Goal: Task Accomplishment & Management: Manage account settings

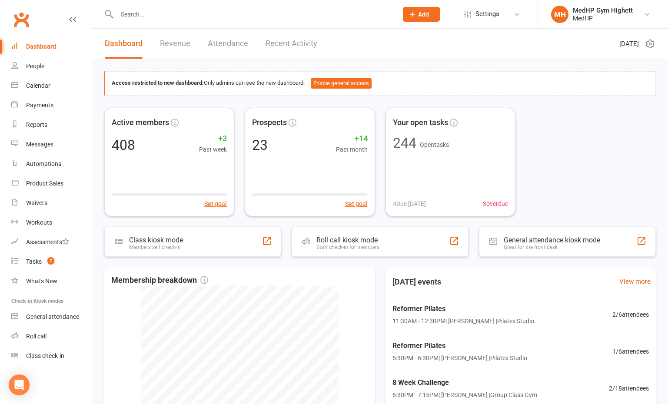
click at [239, 13] on input "text" at bounding box center [252, 14] width 277 height 12
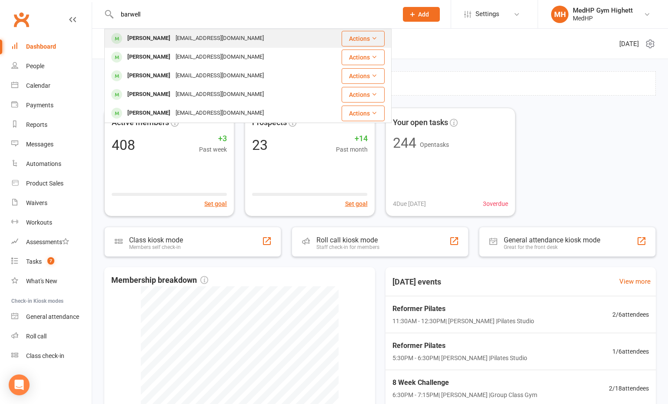
type input "barwell"
click at [203, 32] on div "Leon Barwell leonbarwell@yahoo.com" at bounding box center [214, 39] width 219 height 18
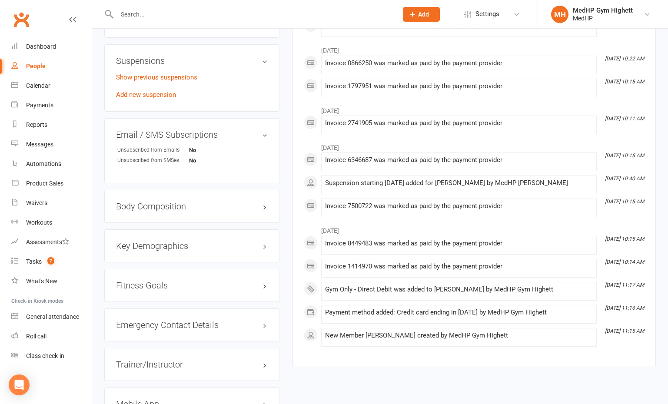
scroll to position [522, 0]
click at [166, 78] on link "Show previous suspensions" at bounding box center [156, 77] width 81 height 8
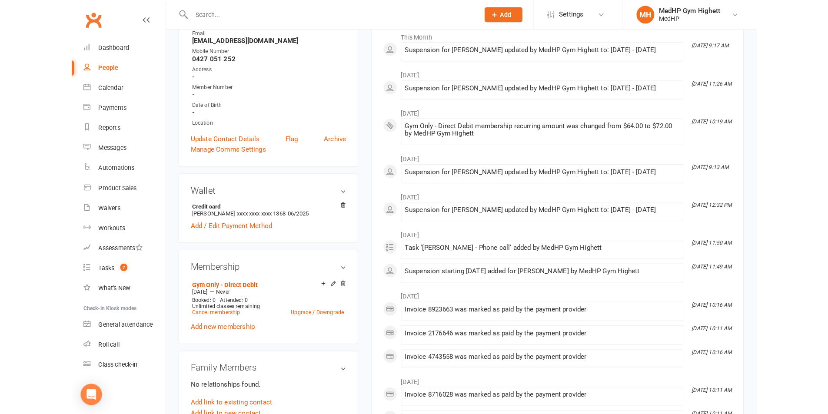
scroll to position [0, 0]
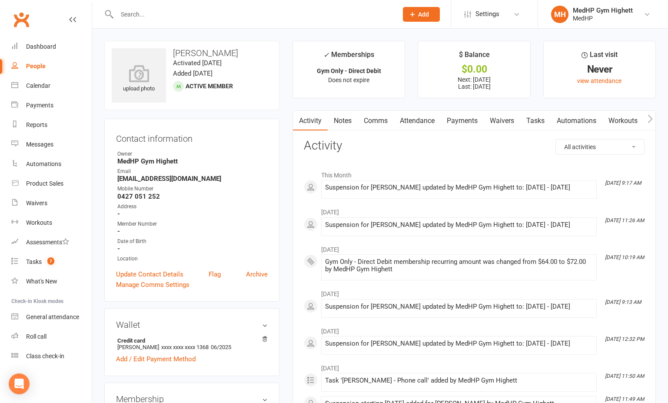
click at [243, 7] on div at bounding box center [247, 14] width 287 height 28
click at [239, 10] on input "text" at bounding box center [252, 14] width 277 height 12
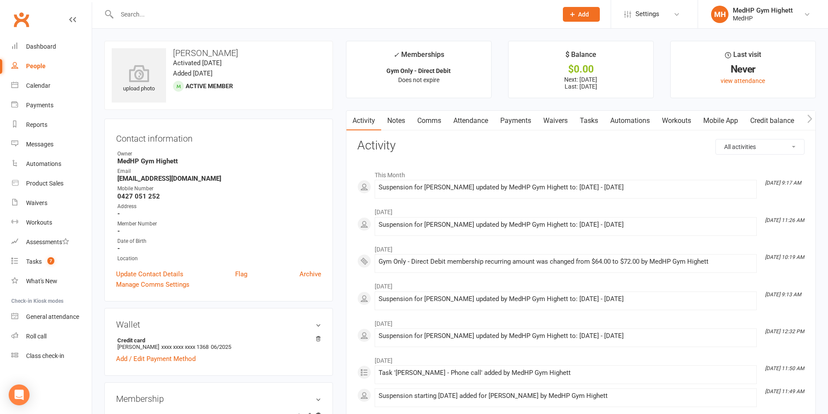
click at [56, 63] on link "People" at bounding box center [51, 67] width 80 height 20
select select "100"
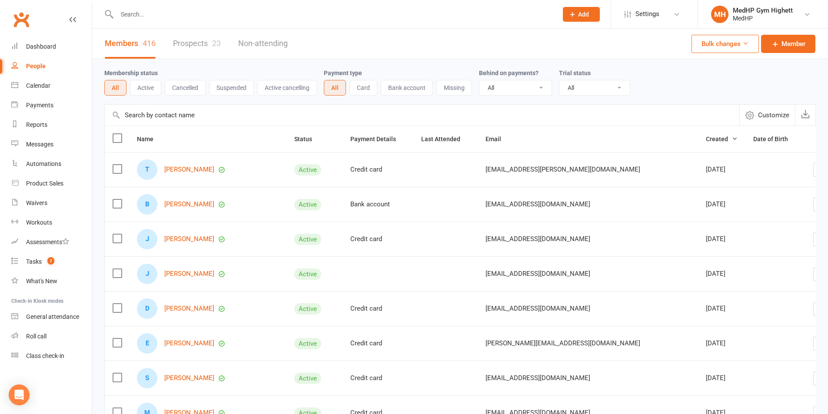
click at [222, 7] on div at bounding box center [327, 14] width 447 height 28
click at [223, 14] on input "text" at bounding box center [332, 14] width 437 height 12
click at [201, 16] on input "text" at bounding box center [332, 14] width 437 height 12
click at [53, 89] on link "Calendar" at bounding box center [51, 86] width 80 height 20
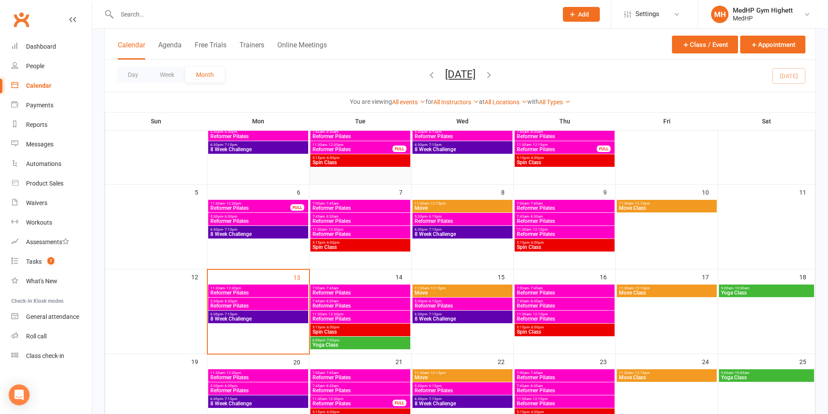
scroll to position [130, 0]
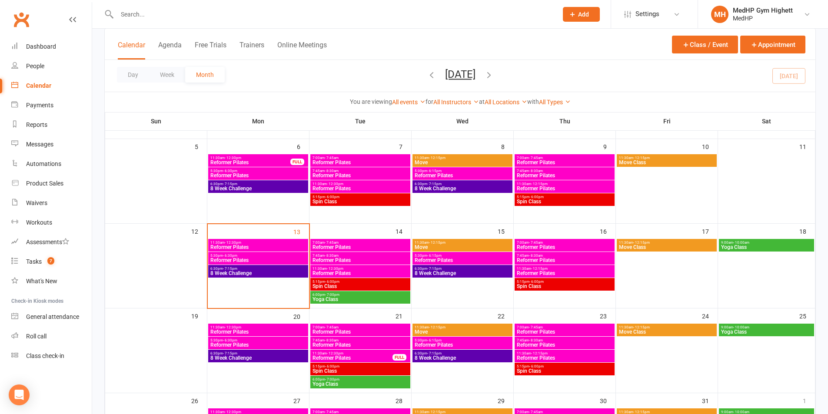
click at [351, 270] on span "11:30am - 12:30pm" at bounding box center [360, 269] width 97 height 4
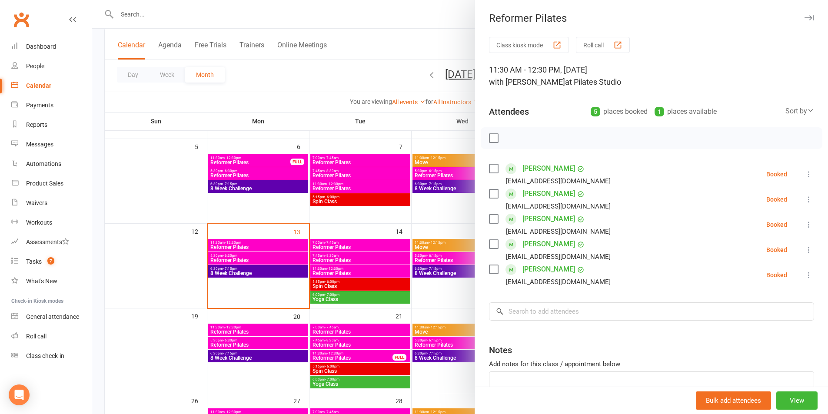
click at [674, 277] on icon at bounding box center [809, 275] width 9 height 9
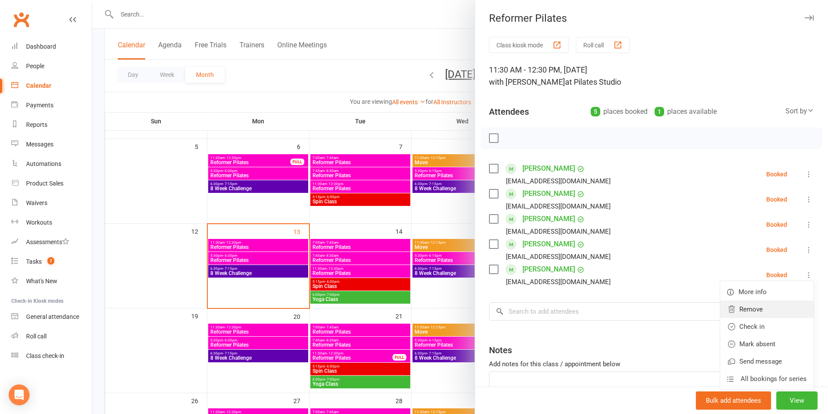
click at [674, 308] on link "Remove" at bounding box center [767, 309] width 93 height 17
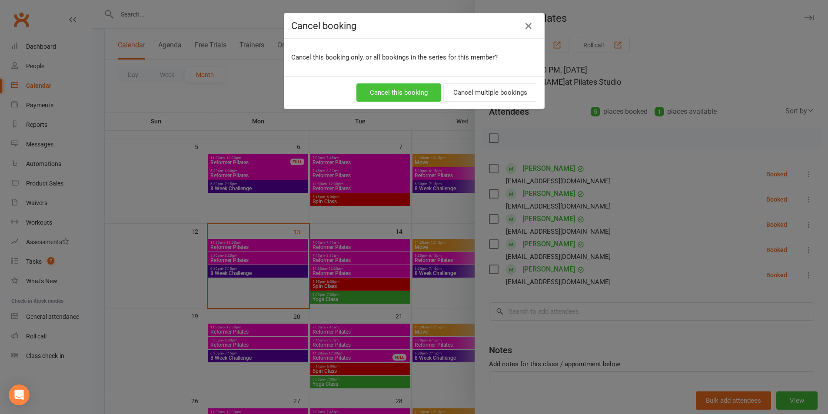
click at [373, 96] on button "Cancel this booking" at bounding box center [399, 92] width 85 height 18
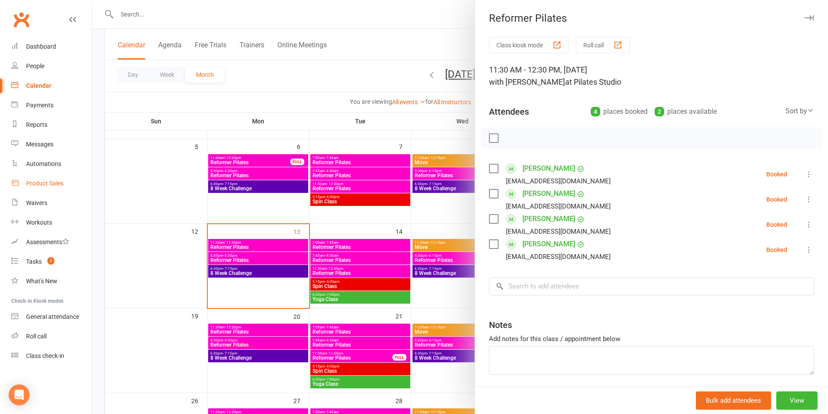
drag, startPoint x: 380, startPoint y: 102, endPoint x: 54, endPoint y: 191, distance: 337.7
click at [376, 101] on div at bounding box center [460, 207] width 736 height 414
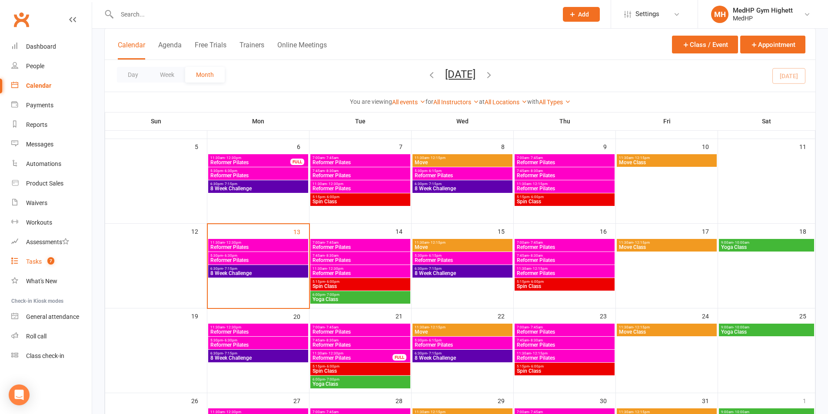
click at [40, 253] on link "Tasks 7" at bounding box center [51, 262] width 80 height 20
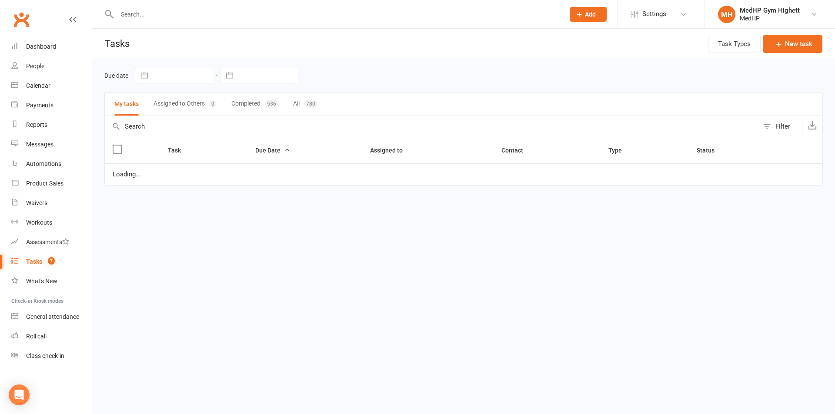
select select "started"
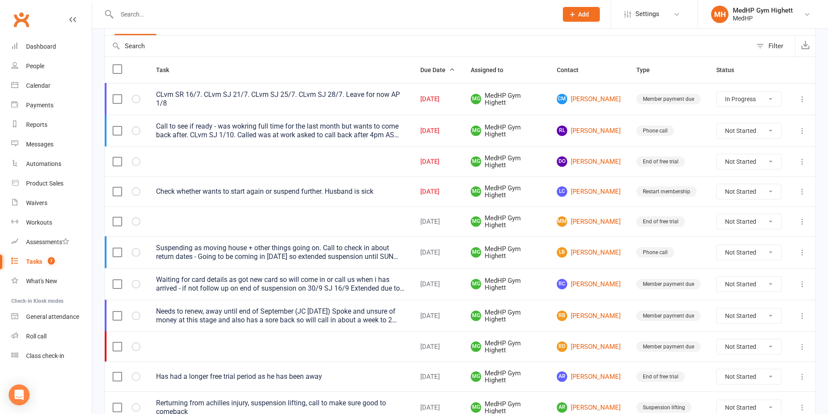
scroll to position [87, 0]
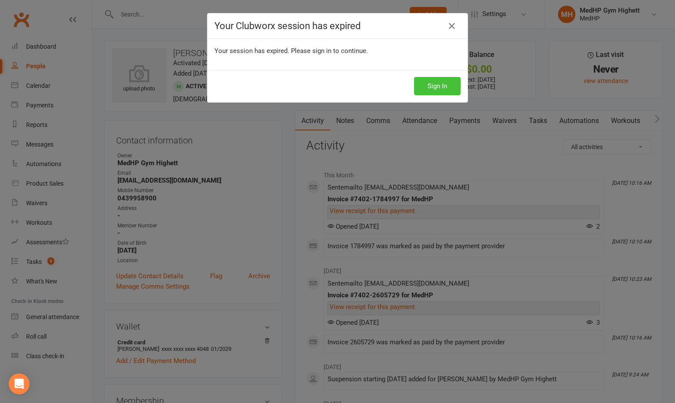
click at [433, 84] on button "Sign In" at bounding box center [437, 86] width 47 height 18
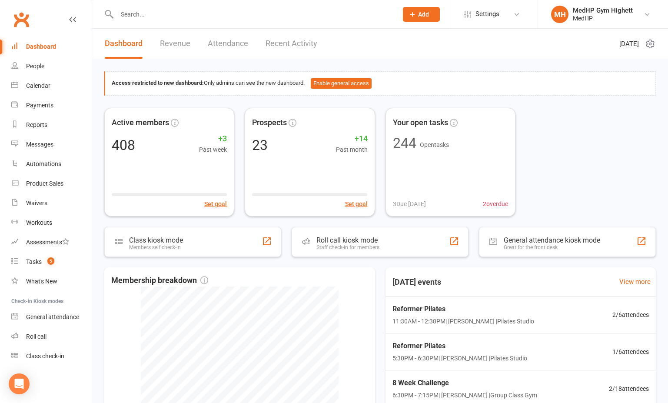
click at [236, 15] on input "text" at bounding box center [252, 14] width 277 height 12
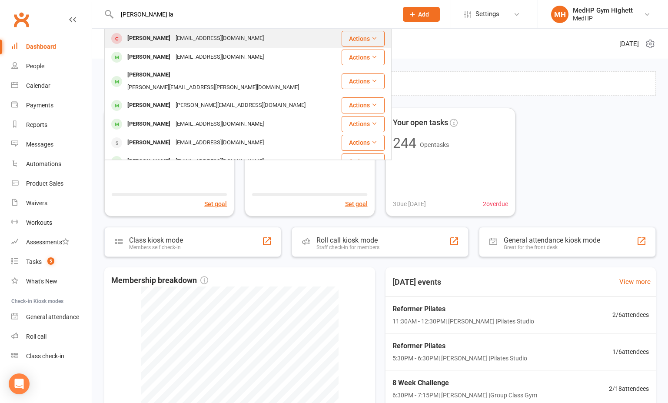
type input "helen la"
click at [198, 36] on div "helenlayis@gmail.com" at bounding box center [219, 38] width 93 height 13
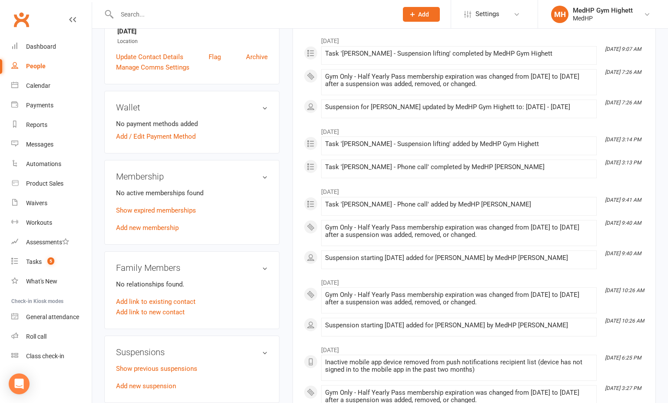
scroll to position [304, 0]
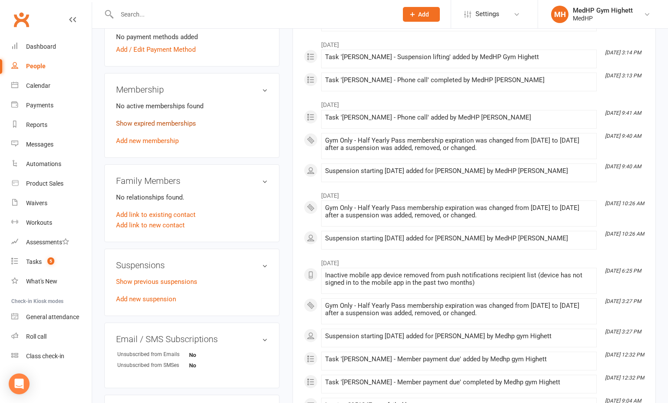
click at [179, 121] on link "Show expired memberships" at bounding box center [156, 124] width 80 height 8
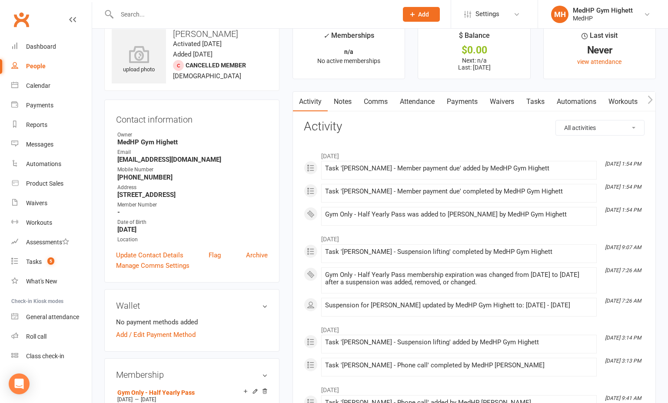
scroll to position [0, 0]
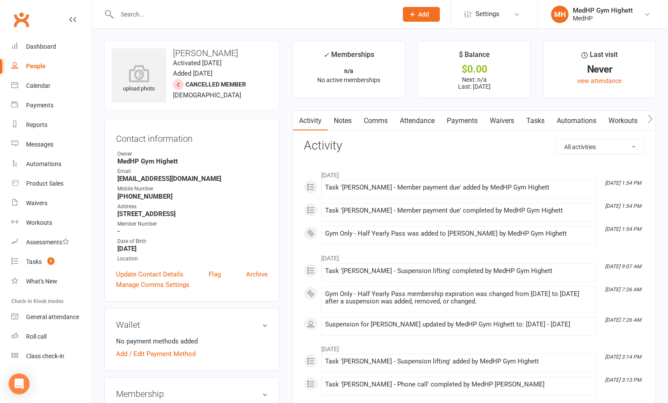
click at [528, 128] on link "Tasks" at bounding box center [535, 121] width 30 height 20
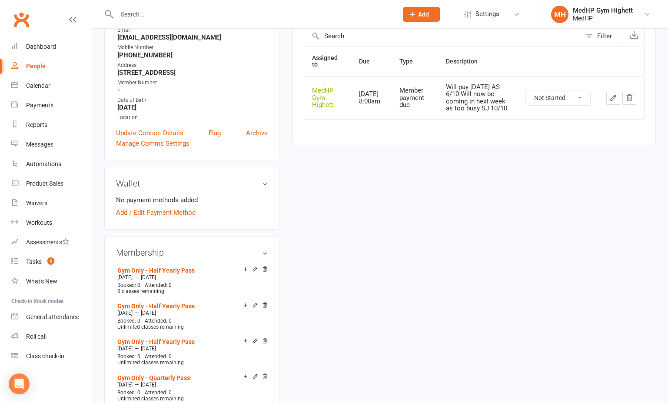
scroll to position [217, 0]
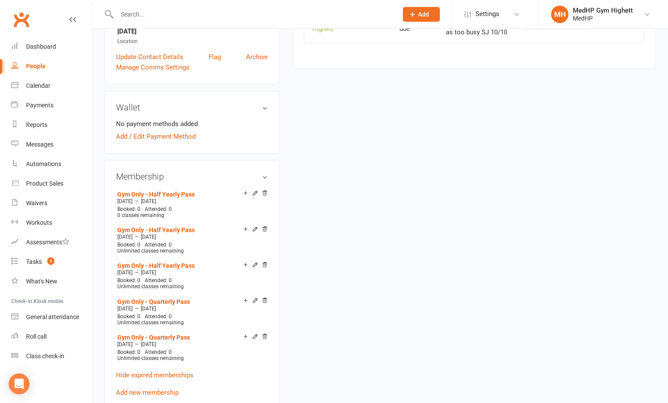
click at [200, 158] on aside "upload photo Helen Layias Activated 6 February, 2023 Added 25 January, 2023 Can…" at bounding box center [191, 363] width 175 height 1081
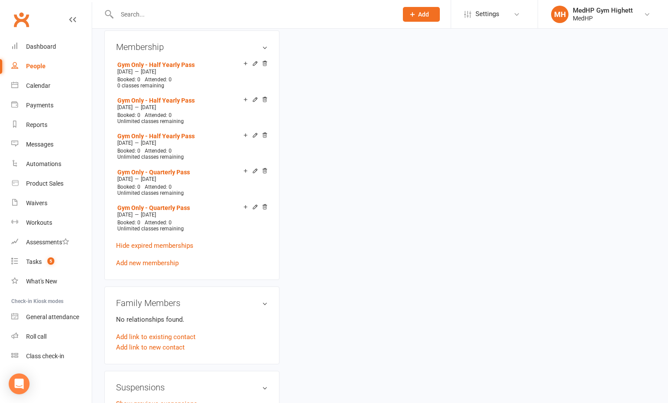
scroll to position [348, 0]
click at [162, 262] on link "Add new membership" at bounding box center [147, 262] width 63 height 8
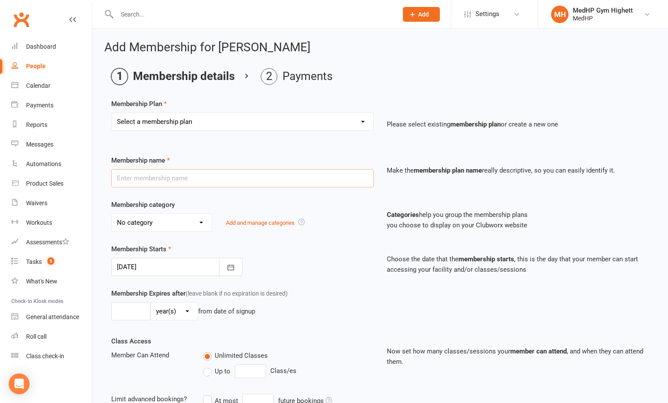
click at [210, 183] on input "text" at bounding box center [242, 178] width 263 height 18
type input "Gym Only - Half Yearly Pass"
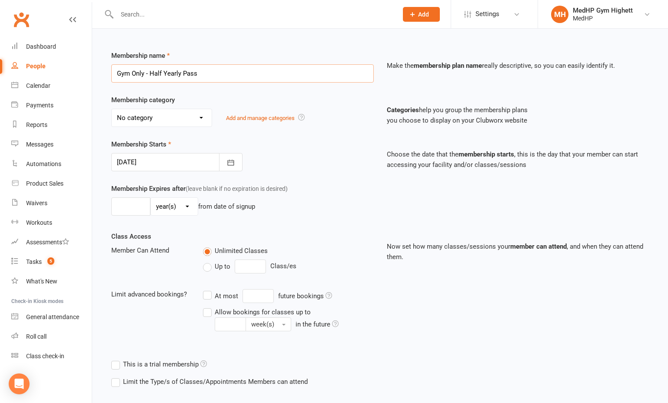
scroll to position [130, 0]
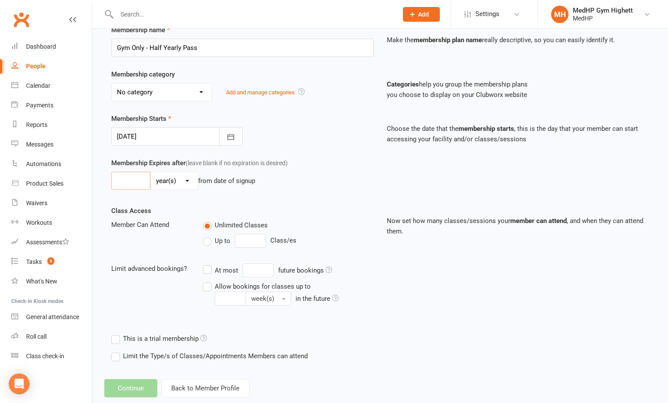
click at [138, 177] on input "number" at bounding box center [130, 181] width 39 height 18
type input "6"
click at [185, 180] on select "day(s) week(s) month(s) year(s)" at bounding box center [174, 180] width 47 height 17
select select "2"
click at [151, 172] on select "day(s) week(s) month(s) year(s)" at bounding box center [174, 180] width 47 height 17
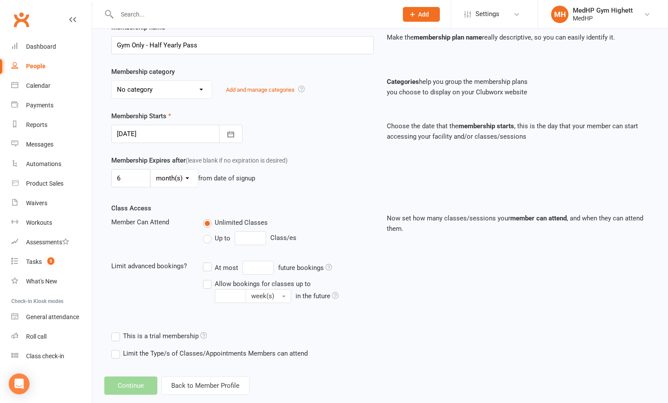
scroll to position [150, 0]
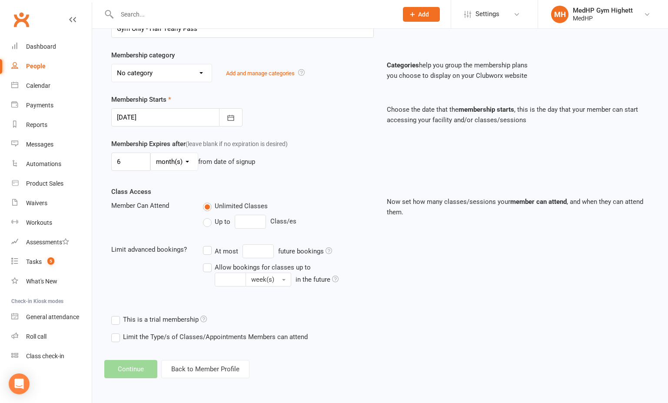
click at [160, 295] on div "Class Access Member Can Attend Unlimited Classes Up to Class/es Limit advanced …" at bounding box center [243, 243] width 276 height 112
click at [213, 183] on div "Membership Expires after (leave blank if no expiration is desired) 6 day(s) wee…" at bounding box center [380, 163] width 551 height 48
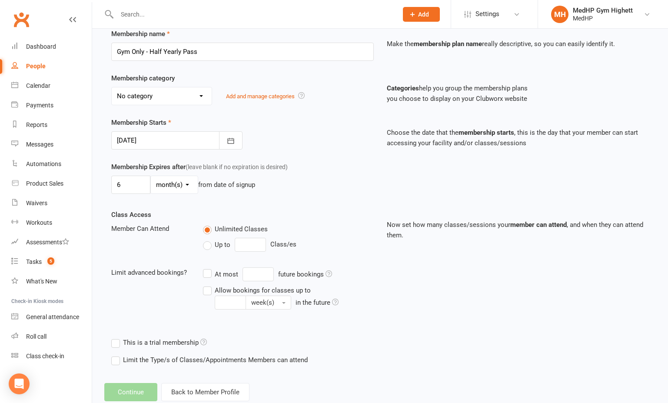
scroll to position [106, 0]
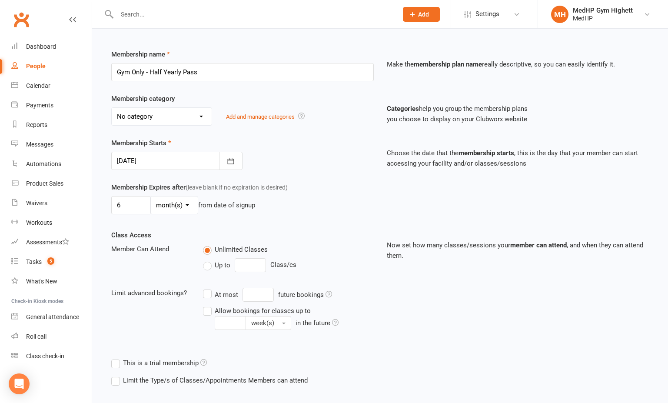
click at [192, 117] on select "No category Bulk Payment Direct Debit Gym + 1 Class - Direct Debit Gym + 1 Clas…" at bounding box center [162, 116] width 100 height 17
select select "7"
click at [112, 108] on select "No category Bulk Payment Direct Debit Gym + 1 Class - Direct Debit Gym + 1 Clas…" at bounding box center [162, 116] width 100 height 17
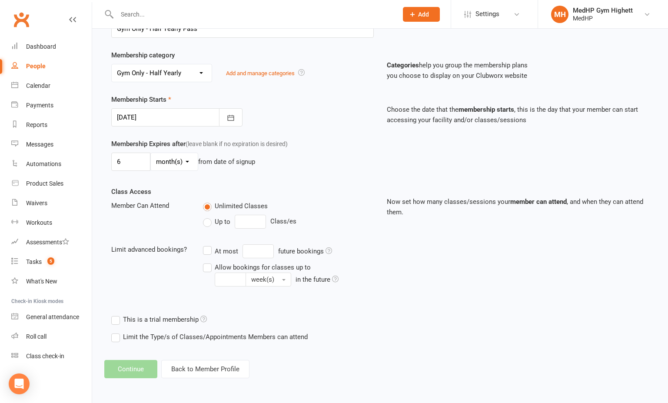
click at [164, 278] on div "Limit advanced bookings? At most future bookings Allow bookings for classes up …" at bounding box center [243, 265] width 276 height 42
click at [254, 221] on input "number" at bounding box center [250, 222] width 31 height 14
click at [197, 193] on div "Class Access Member Can Attend Unlimited Classes Up to Class/es Limit advanced …" at bounding box center [243, 243] width 276 height 112
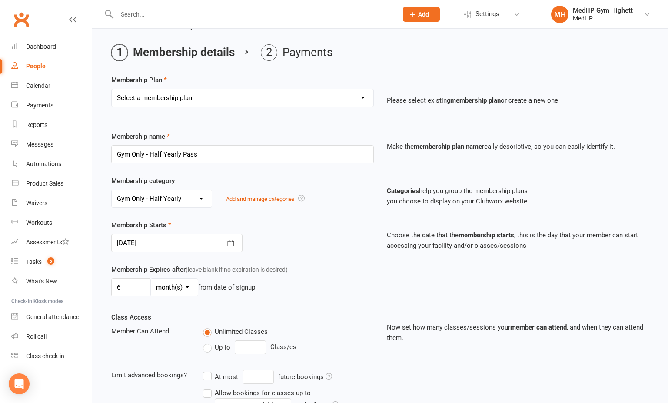
scroll to position [19, 0]
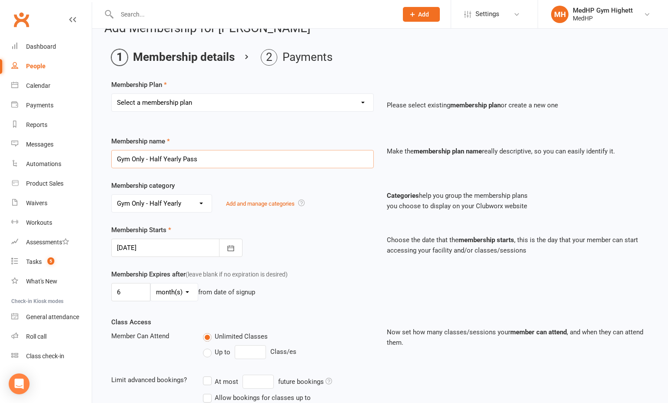
click at [209, 158] on input "Gym Only - Half Yearly Pass" at bounding box center [242, 159] width 263 height 18
click at [225, 105] on select "Select a membership plan Create new Membership Plan Gym Only - Direct Debit Gym…" at bounding box center [243, 102] width 262 height 17
select select "4"
click at [112, 94] on select "Select a membership plan Create new Membership Plan Gym Only - Direct Debit Gym…" at bounding box center [243, 102] width 262 height 17
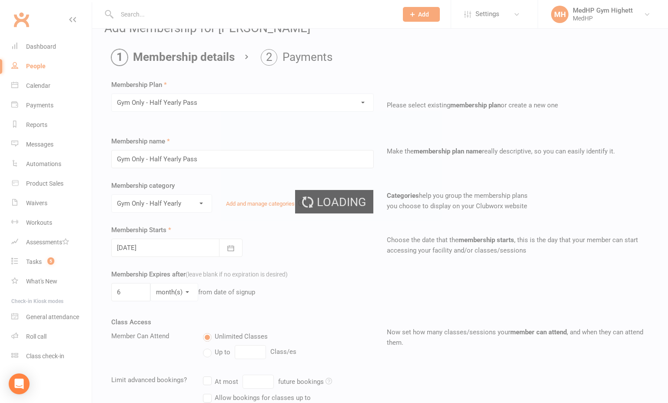
type input "0"
select select "3"
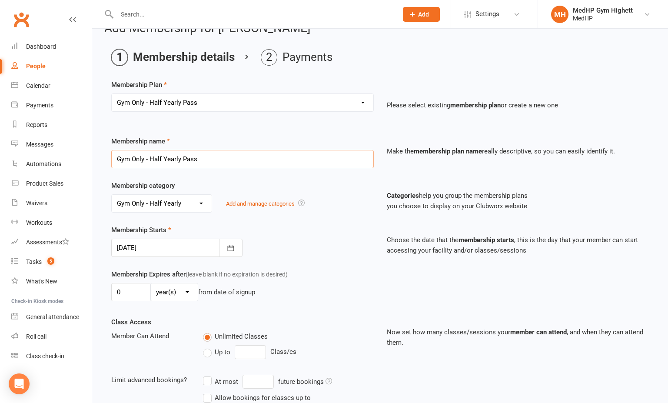
click at [212, 159] on input "Gym Only - Half Yearly Pass" at bounding box center [242, 159] width 263 height 18
click at [227, 122] on div "Select a membership plan Create new Membership Plan Gym Only - Direct Debit Gym…" at bounding box center [243, 108] width 276 height 30
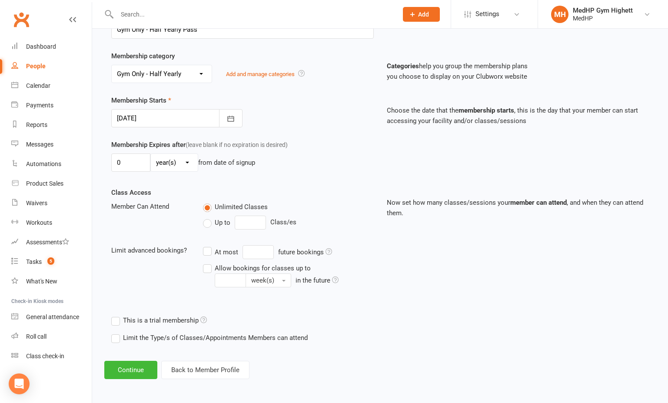
scroll to position [150, 0]
drag, startPoint x: 120, startPoint y: 163, endPoint x: 113, endPoint y: 163, distance: 7.4
click at [113, 163] on input "0" at bounding box center [130, 162] width 39 height 18
type input "6"
click at [183, 158] on select "day(s) week(s) month(s) year(s)" at bounding box center [174, 161] width 47 height 17
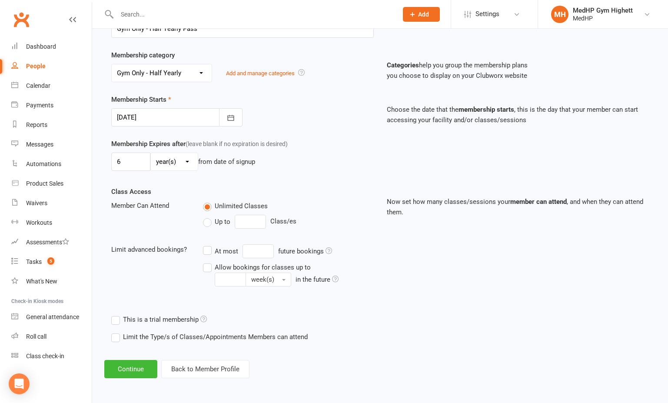
select select "2"
click at [151, 153] on select "day(s) week(s) month(s) year(s)" at bounding box center [174, 161] width 47 height 17
click at [335, 148] on div "Membership Expires after (leave blank if no expiration is desired) 6 day(s) wee…" at bounding box center [243, 157] width 276 height 36
click at [142, 363] on button "Continue" at bounding box center [130, 369] width 53 height 18
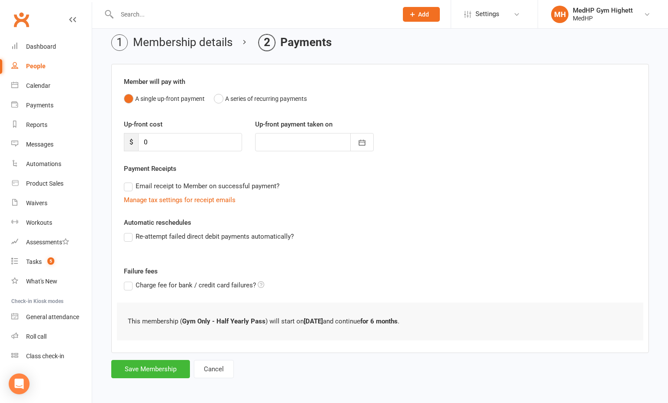
scroll to position [36, 0]
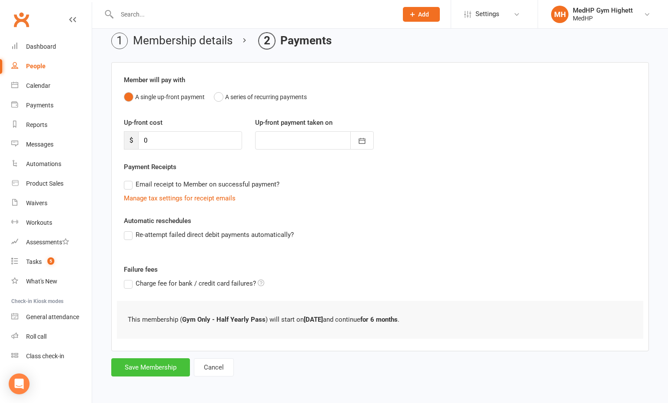
click at [158, 372] on button "Save Membership" at bounding box center [150, 367] width 79 height 18
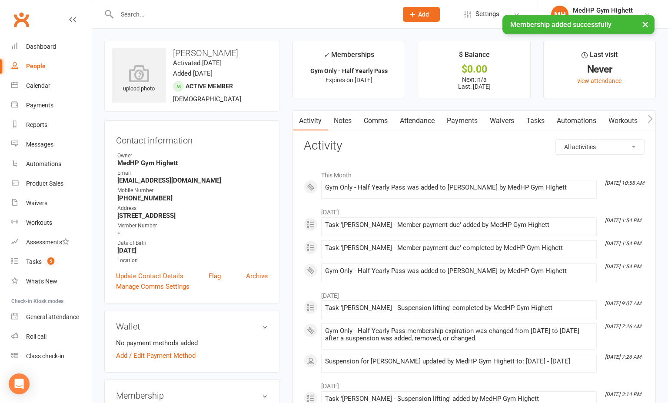
click at [537, 126] on link "Tasks" at bounding box center [535, 121] width 30 height 20
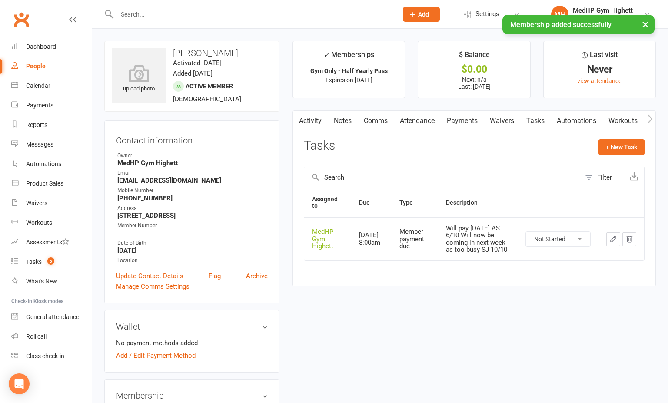
click at [612, 241] on icon "button" at bounding box center [614, 239] width 8 height 8
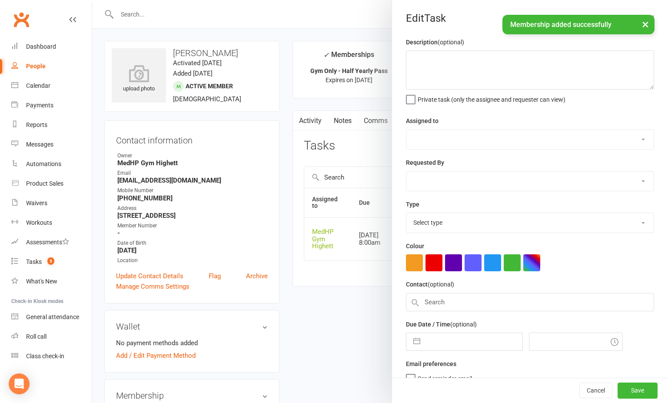
type textarea "Will pay on Wednesday AS 6/10 Will now be coming in next week as too busy SJ 10…"
select select "46188"
type input "15 Oct 2025"
type input "8:00am"
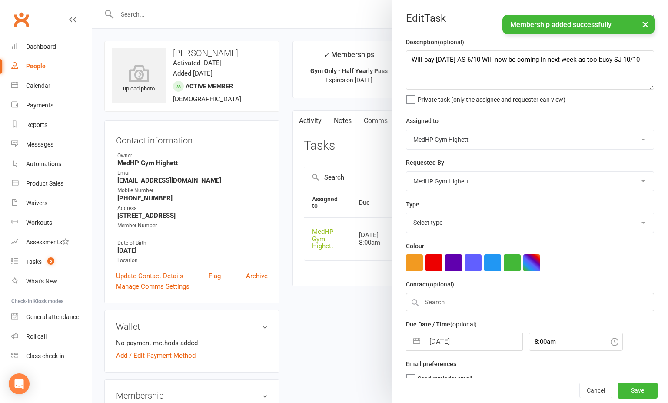
select select "23040"
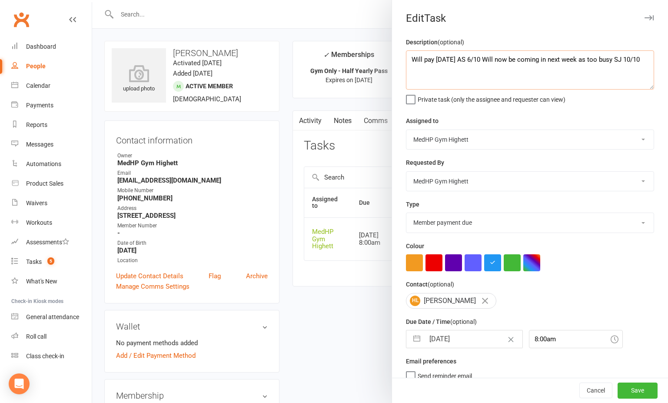
drag, startPoint x: 466, startPoint y: 73, endPoint x: 394, endPoint y: 50, distance: 75.2
click at [394, 51] on div "Description (optional) Will pay on Wednesday AS 6/10 Will now be coming in next…" at bounding box center [530, 212] width 276 height 351
click at [451, 336] on input "15 Oct 2025" at bounding box center [474, 338] width 98 height 17
select select "8"
select select "2025"
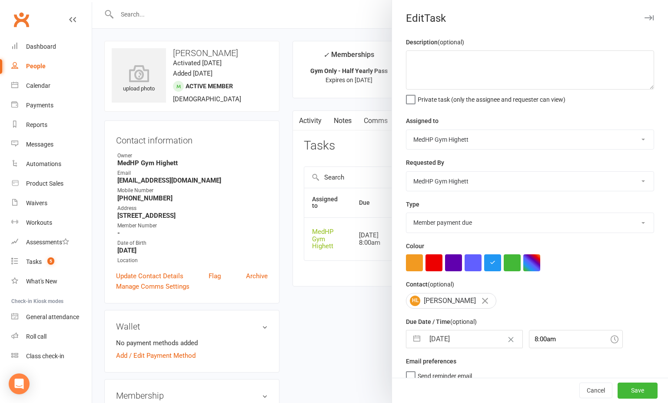
select select "9"
select select "2025"
select select "10"
select select "2025"
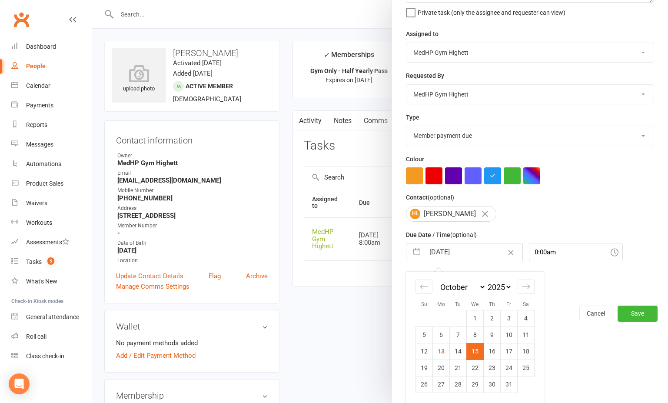
scroll to position [90, 0]
click at [522, 283] on icon "Move forward to switch to the next month." at bounding box center [526, 287] width 8 height 8
select select "11"
select select "2025"
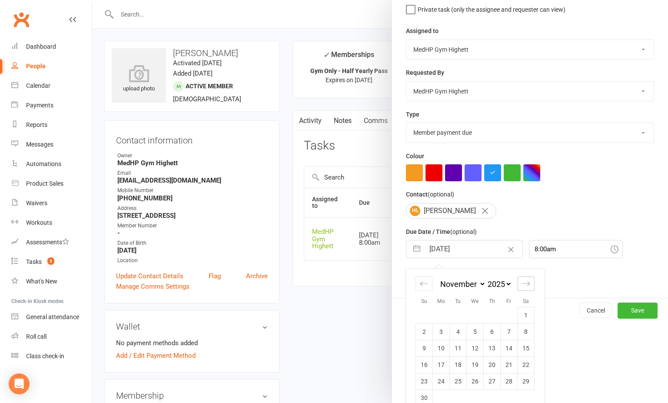
click at [522, 283] on icon "Move forward to switch to the next month." at bounding box center [526, 284] width 8 height 8
select select "2026"
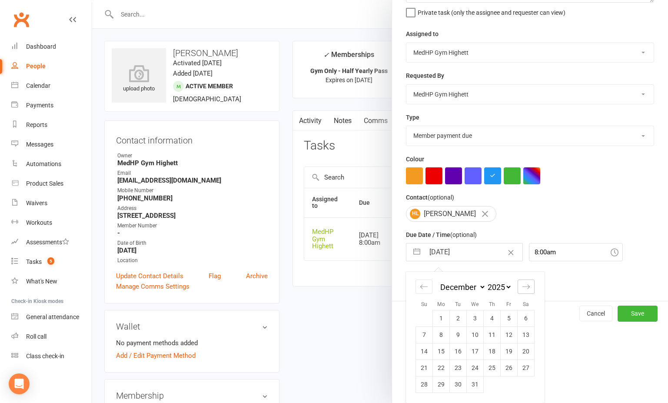
click at [522, 283] on icon "Move forward to switch to the next month." at bounding box center [526, 287] width 8 height 8
select select "1"
select select "2026"
click at [522, 283] on icon "Move forward to switch to the next month." at bounding box center [526, 287] width 8 height 8
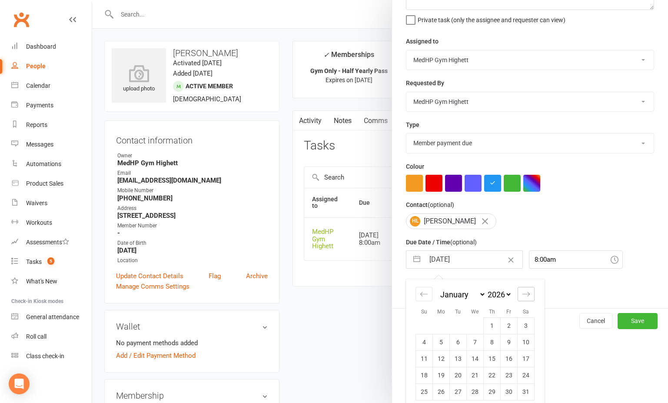
select select "2"
select select "2026"
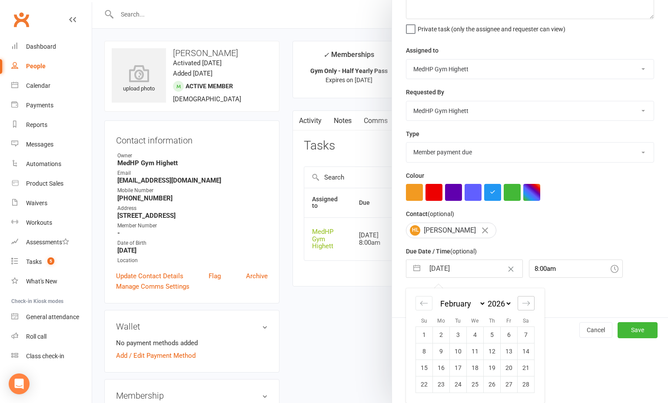
scroll to position [73, 0]
click at [523, 298] on div "Move forward to switch to the next month." at bounding box center [526, 303] width 17 height 14
select select "3"
select select "2026"
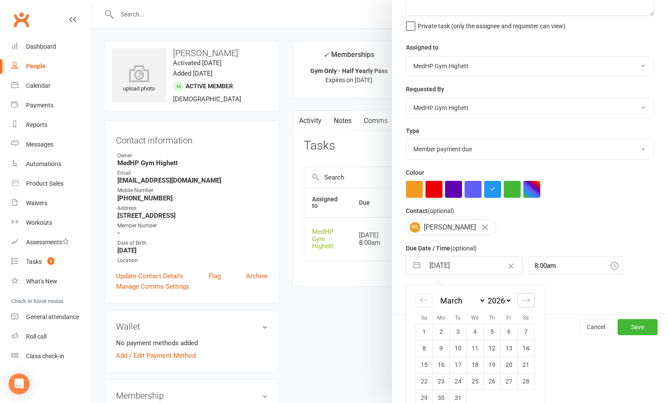
click at [522, 307] on div "Move forward to switch to the next month." at bounding box center [526, 300] width 17 height 14
select select "4"
select select "2026"
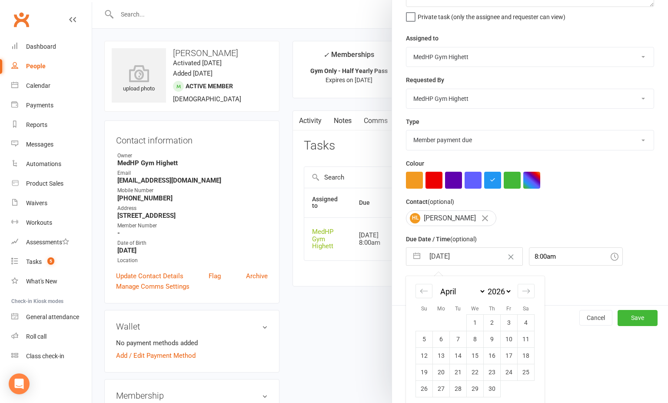
scroll to position [90, 0]
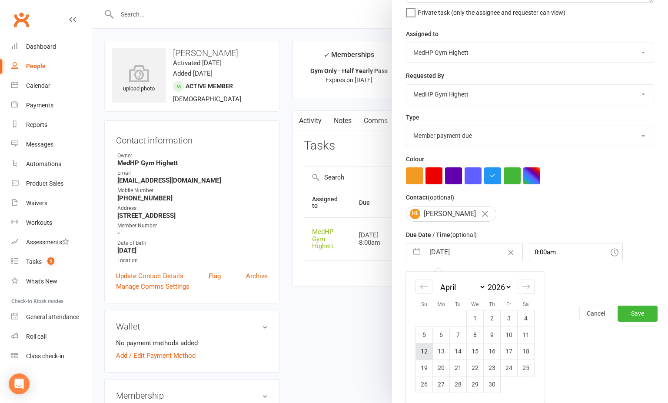
click at [418, 353] on td "12" at bounding box center [424, 351] width 17 height 17
type input "12 Apr 2026"
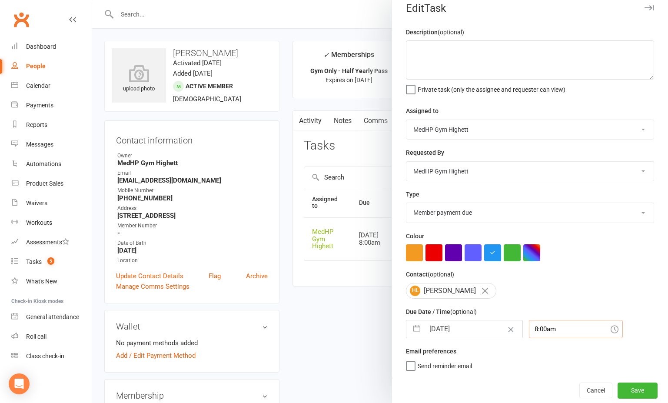
click at [560, 333] on div "8:00am" at bounding box center [576, 329] width 94 height 18
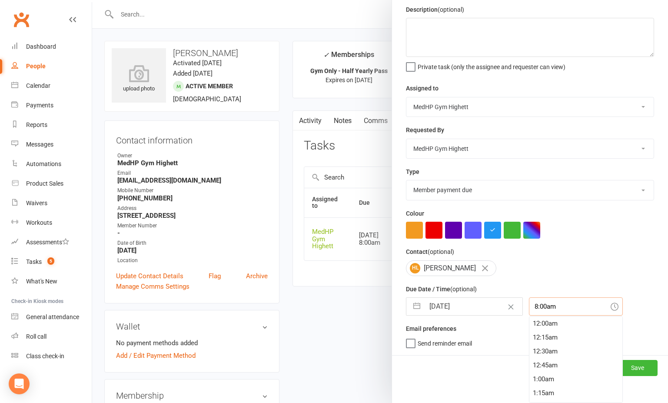
scroll to position [431, 0]
click at [540, 387] on div "9:00am" at bounding box center [576, 393] width 93 height 14
type input "9:00am"
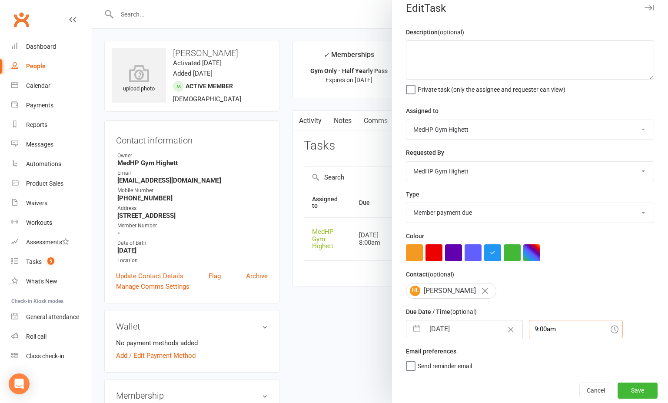
scroll to position [0, 0]
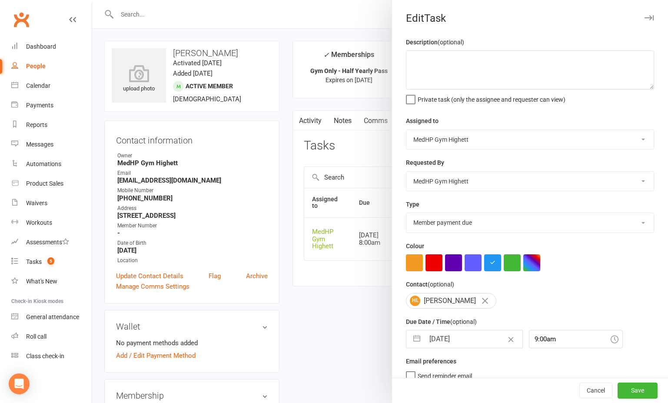
click at [479, 225] on select "10 class pack finished 6 week program review 6 week review 8 week challenge end…" at bounding box center [530, 222] width 247 height 19
click at [463, 202] on div "Type 10 class pack finished 6 week program review 6 week review 8 week challeng…" at bounding box center [530, 216] width 248 height 34
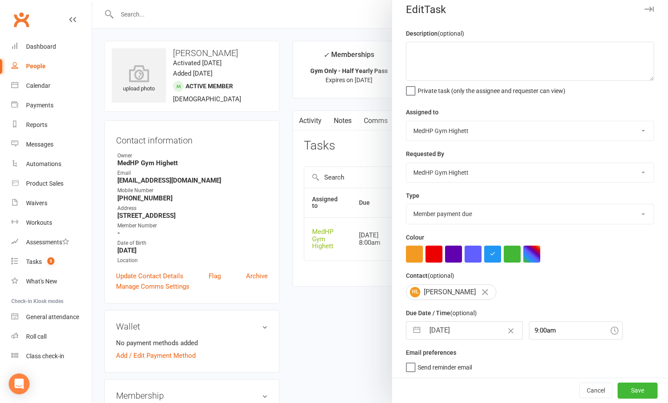
scroll to position [13, 0]
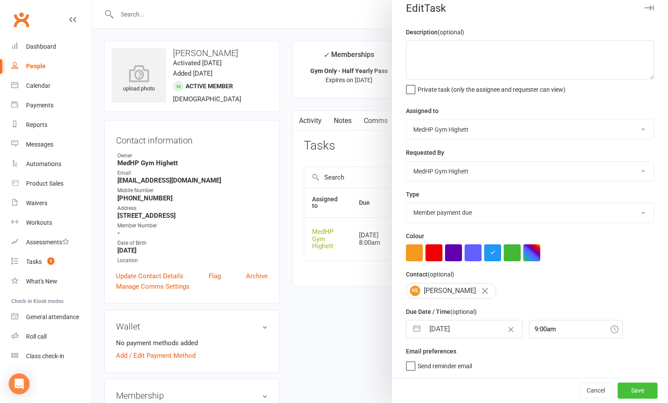
click at [622, 389] on button "Save" at bounding box center [638, 391] width 40 height 16
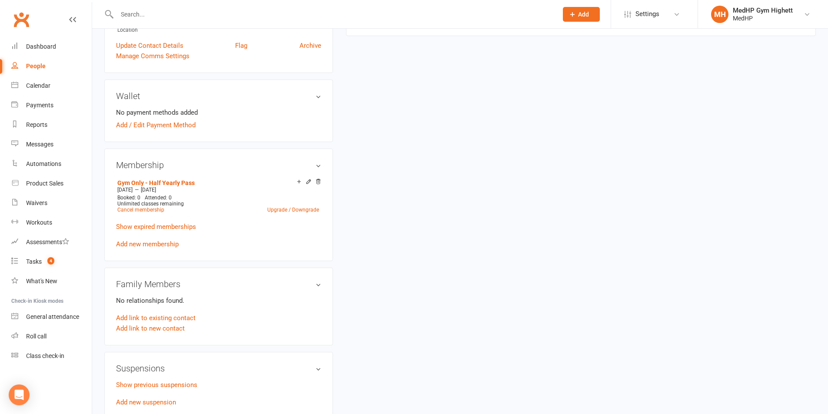
scroll to position [0, 0]
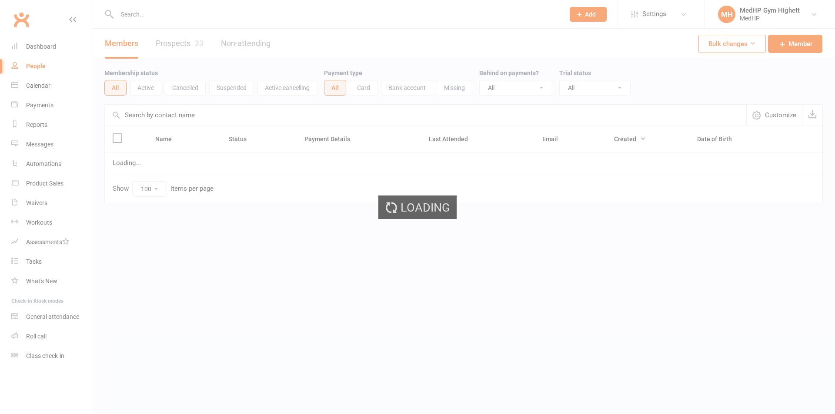
select select "100"
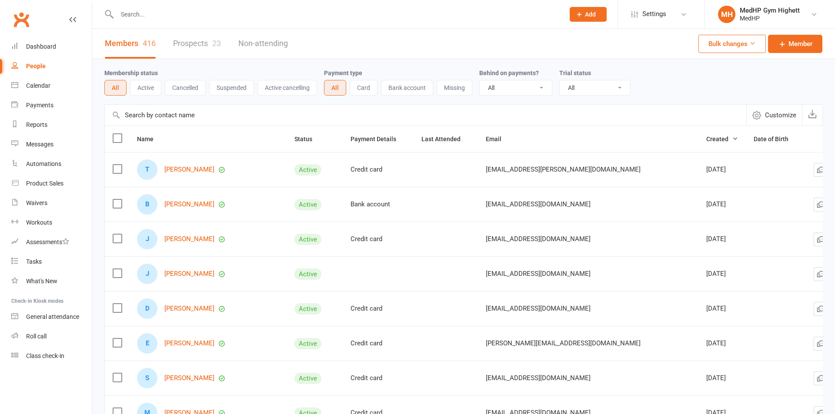
click at [207, 11] on input "text" at bounding box center [336, 14] width 444 height 12
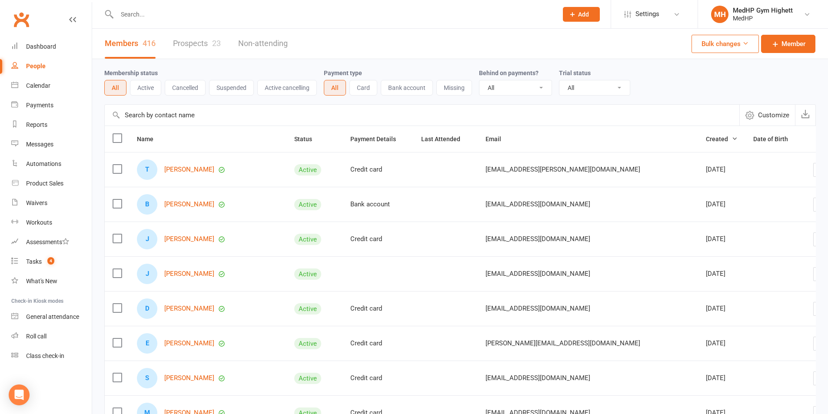
click at [201, 13] on input "text" at bounding box center [332, 14] width 437 height 12
type input "bronwy"
click at [216, 29] on div "Bronwyn Lewis-Toakley bronsart61@gmail.com Actions" at bounding box center [327, 39] width 447 height 20
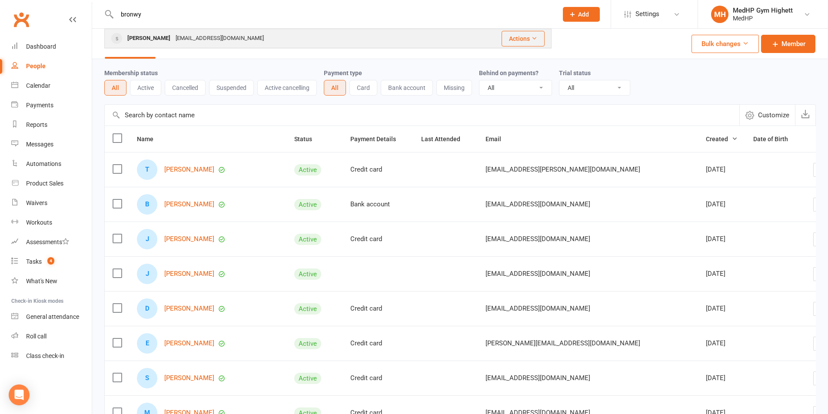
click at [216, 34] on div "[EMAIL_ADDRESS][DOMAIN_NAME]" at bounding box center [219, 38] width 93 height 13
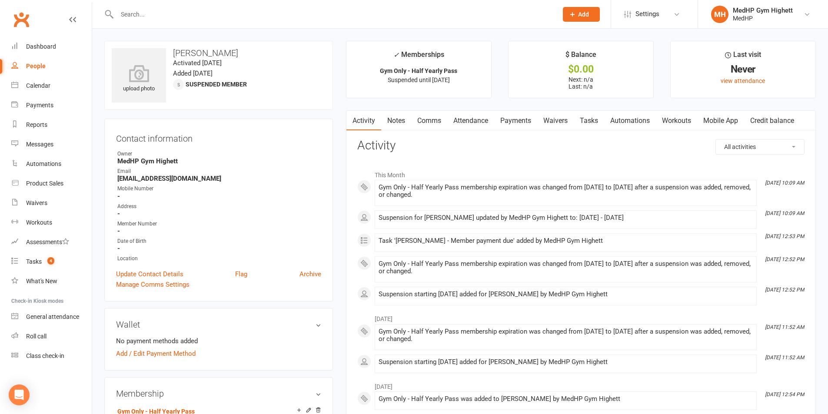
click at [221, 15] on input "text" at bounding box center [332, 14] width 437 height 12
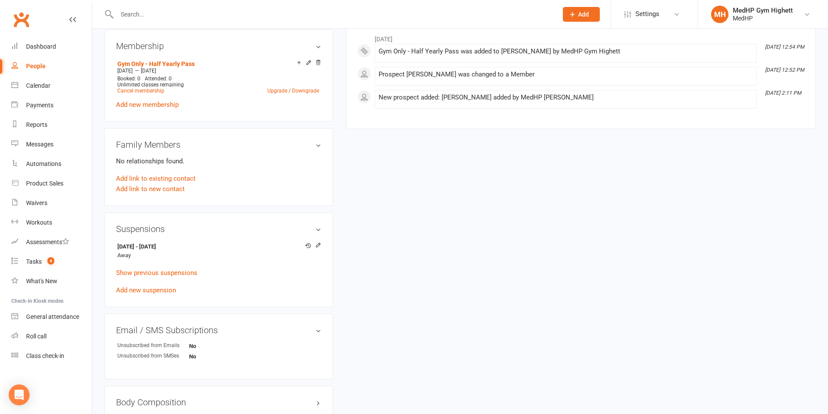
scroll to position [87, 0]
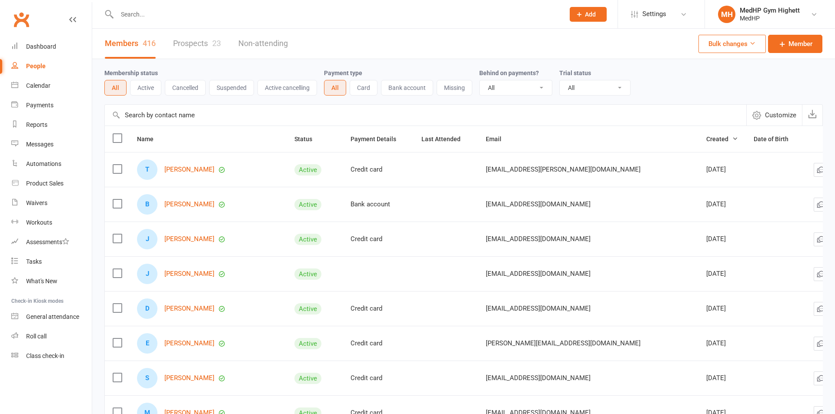
select select "100"
click at [195, 18] on input "text" at bounding box center [332, 14] width 437 height 12
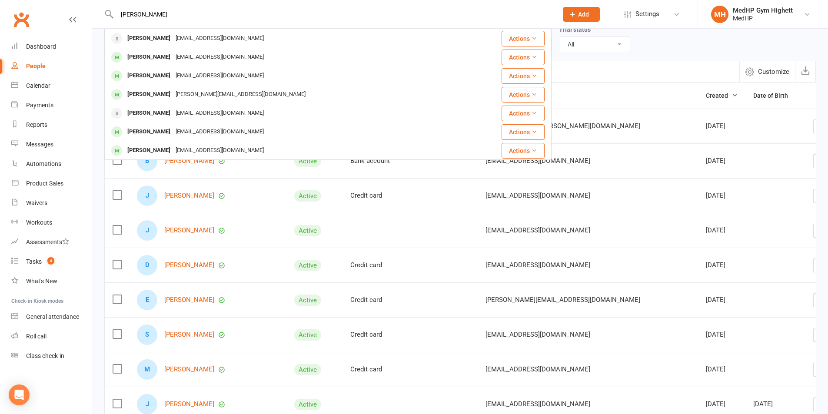
type input "michael mc"
click at [610, 57] on div "Membership status All Active Cancelled Suspended Active cancelling Payment type…" at bounding box center [460, 38] width 712 height 45
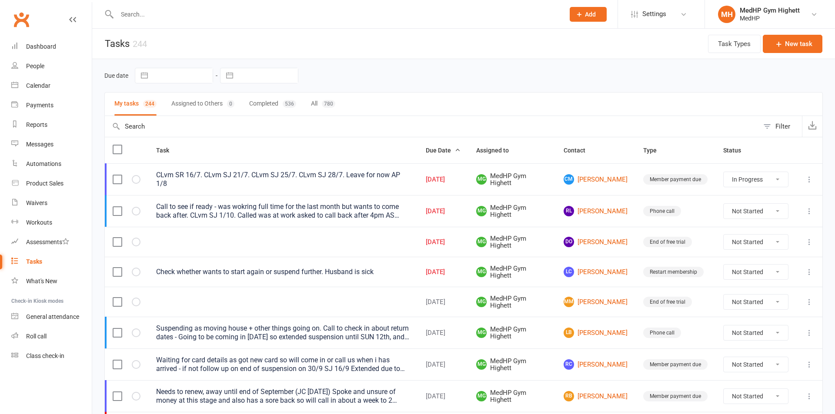
select select "started"
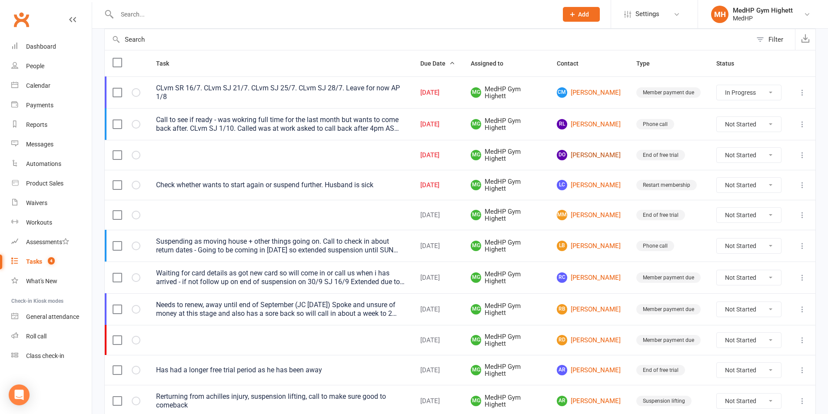
click at [611, 157] on link "DO [PERSON_NAME]" at bounding box center [589, 155] width 64 height 10
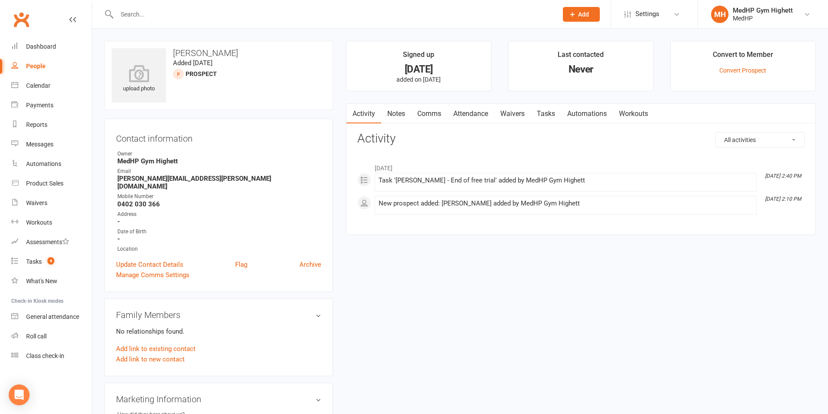
click at [546, 114] on link "Tasks" at bounding box center [546, 114] width 30 height 20
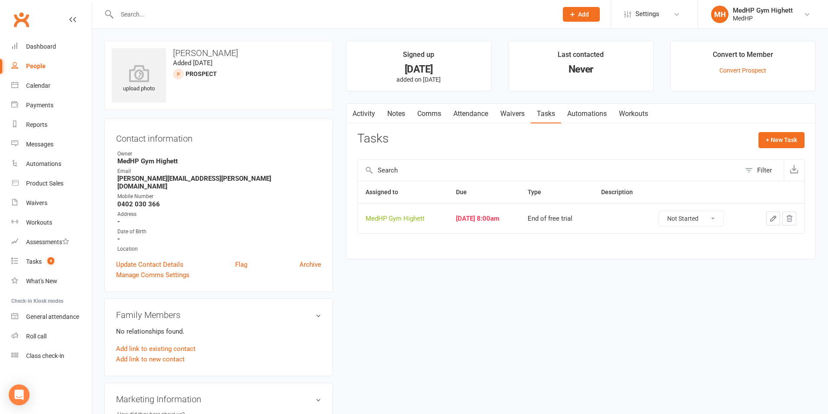
click at [770, 218] on icon "button" at bounding box center [774, 219] width 8 height 8
select select "46188"
select select "23465"
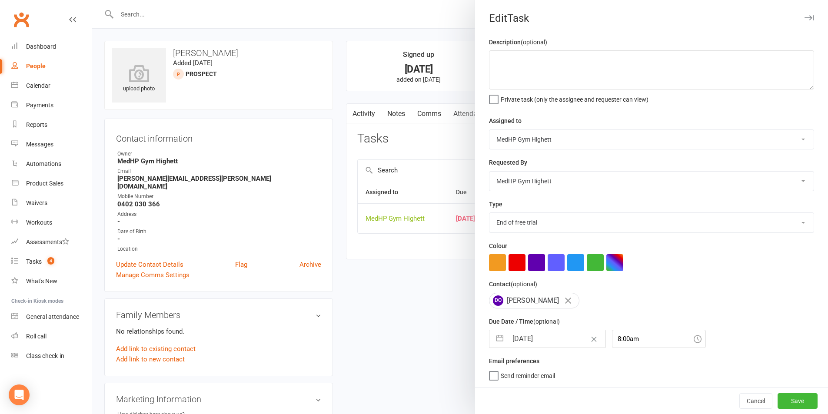
click at [550, 334] on input "13 Oct 2025" at bounding box center [557, 338] width 98 height 17
select select "8"
select select "2025"
select select "9"
select select "2025"
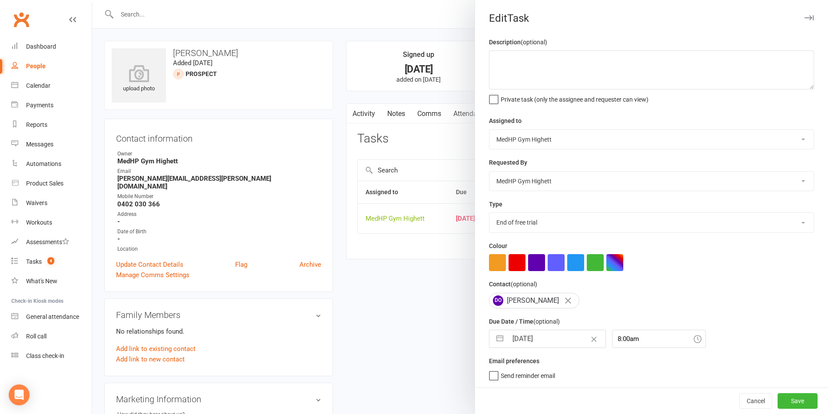
select select "10"
select select "2025"
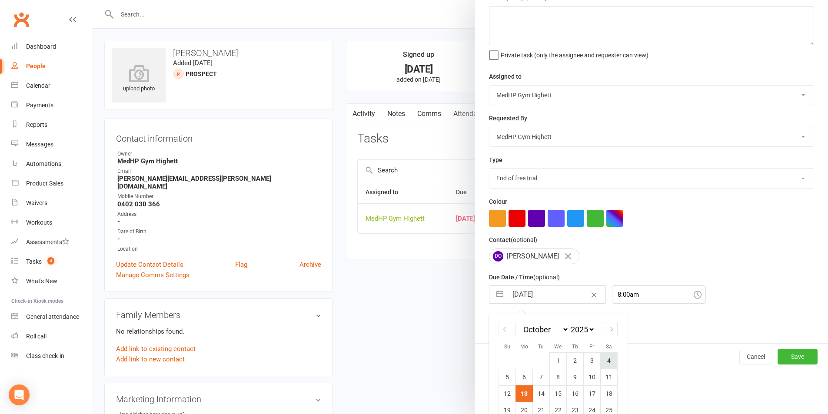
scroll to position [79, 0]
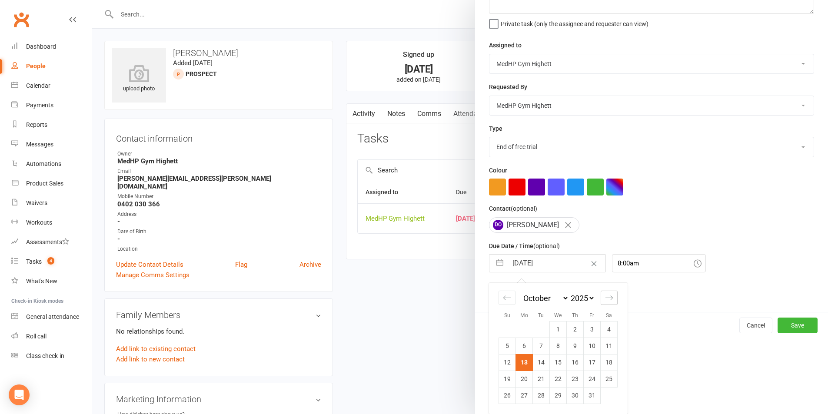
click at [601, 291] on div "Move forward to switch to the next month." at bounding box center [609, 298] width 17 height 14
select select "11"
select select "2025"
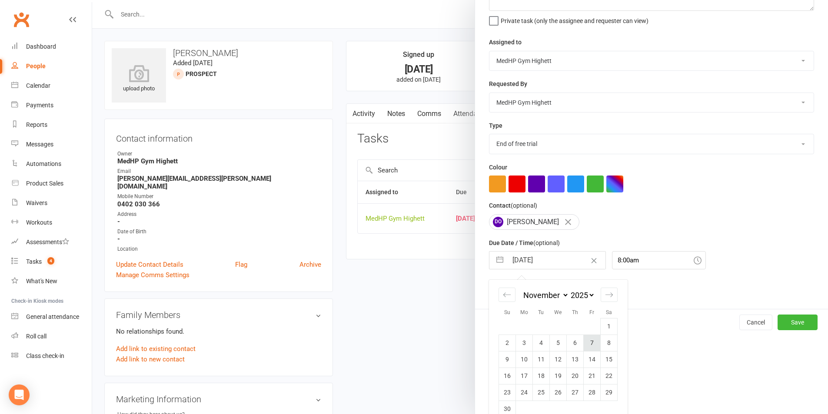
click at [587, 351] on td "7" at bounding box center [592, 343] width 17 height 17
type input "07 Nov 2025"
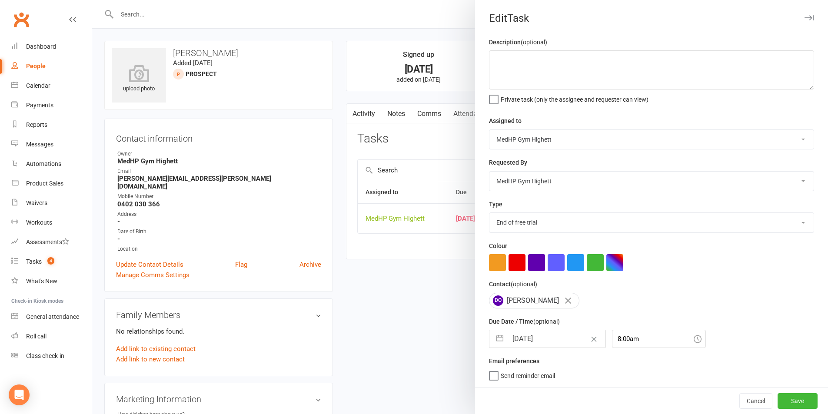
scroll to position [0, 0]
click at [530, 61] on textarea at bounding box center [651, 69] width 325 height 39
type textarea "Had to go in for knee op, follow up after appt. with FA 7/11 AS 13/10"
click at [567, 262] on button "button" at bounding box center [575, 262] width 17 height 17
click at [787, 400] on button "Save" at bounding box center [798, 402] width 40 height 16
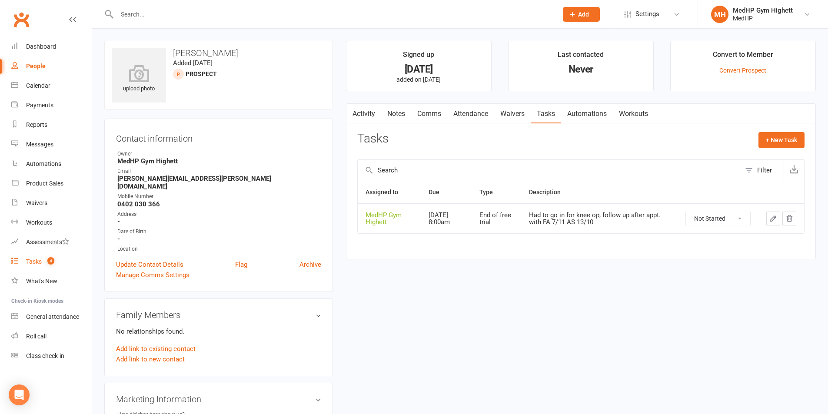
click at [51, 256] on link "Tasks 4" at bounding box center [51, 262] width 80 height 20
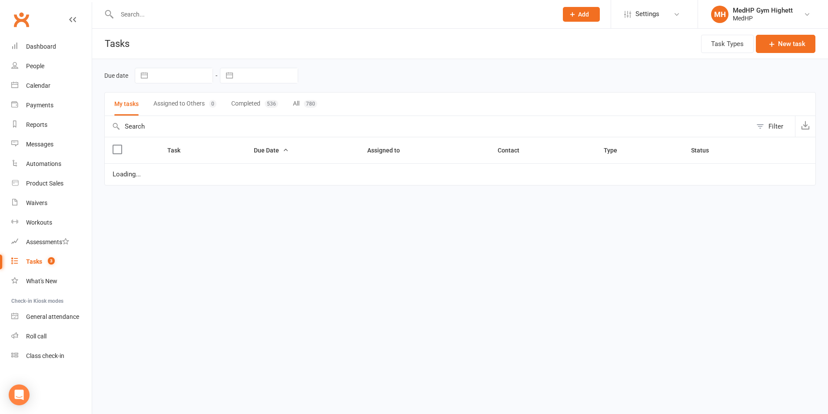
select select "started"
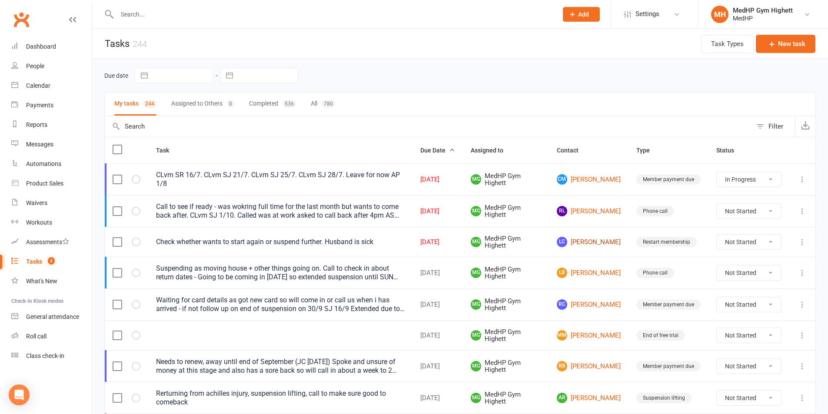
click at [592, 239] on link "LC Lesley Campbell" at bounding box center [589, 242] width 64 height 10
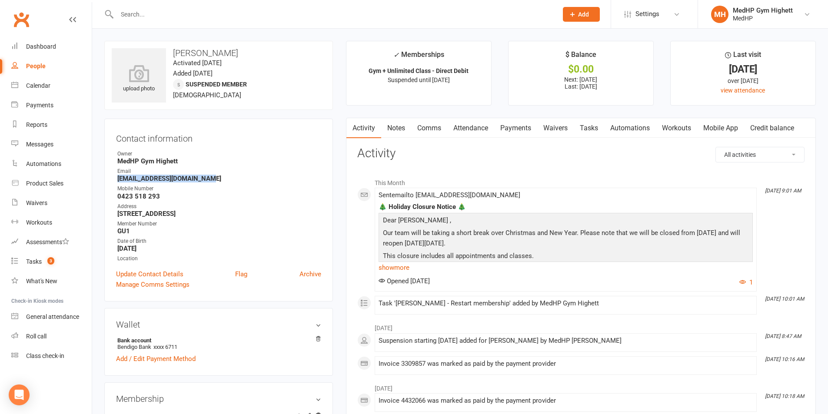
drag, startPoint x: 214, startPoint y: 181, endPoint x: 118, endPoint y: 180, distance: 95.7
click at [118, 180] on strong "lesleycampbell47@gmail.com" at bounding box center [219, 179] width 204 height 8
copy strong "lesleycampbell47@gmail.com"
click at [596, 128] on link "Tasks" at bounding box center [589, 128] width 30 height 20
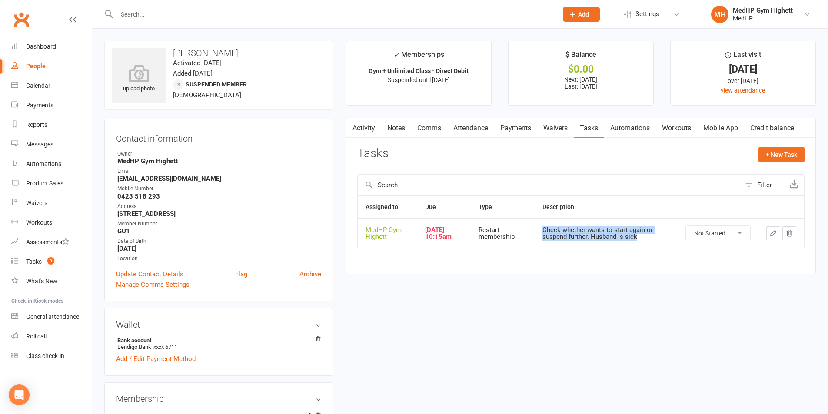
drag, startPoint x: 644, startPoint y: 238, endPoint x: 543, endPoint y: 232, distance: 101.5
click at [543, 232] on td "Check whether wants to start again or suspend further. Husband is sick" at bounding box center [606, 233] width 143 height 30
click at [767, 230] on button "button" at bounding box center [774, 234] width 14 height 14
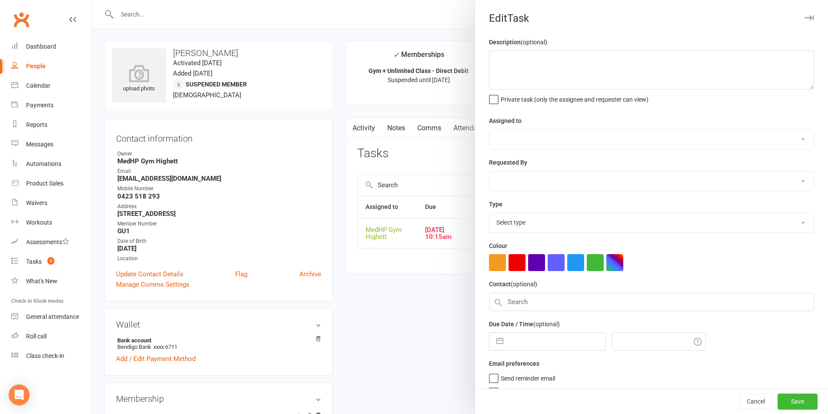
type textarea "Check whether wants to start again or suspend further. Husband is sick"
select select "46188"
type input "13 Oct 2025"
type input "10:15am"
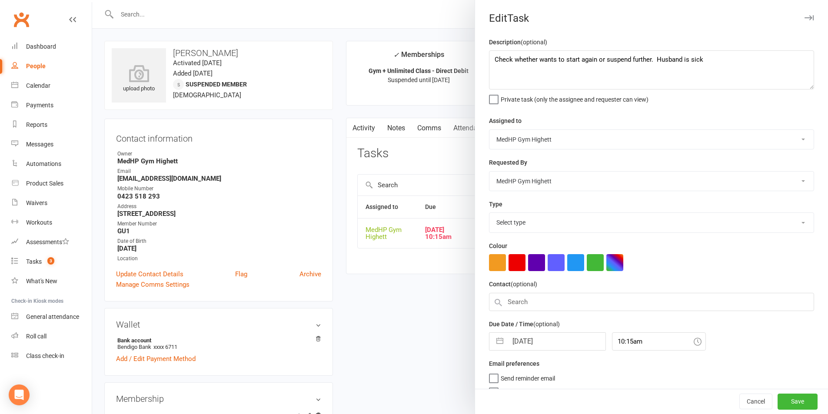
select select "23551"
click at [738, 55] on textarea "Check whether wants to start again or suspend further. Husband is sick" at bounding box center [651, 69] width 325 height 39
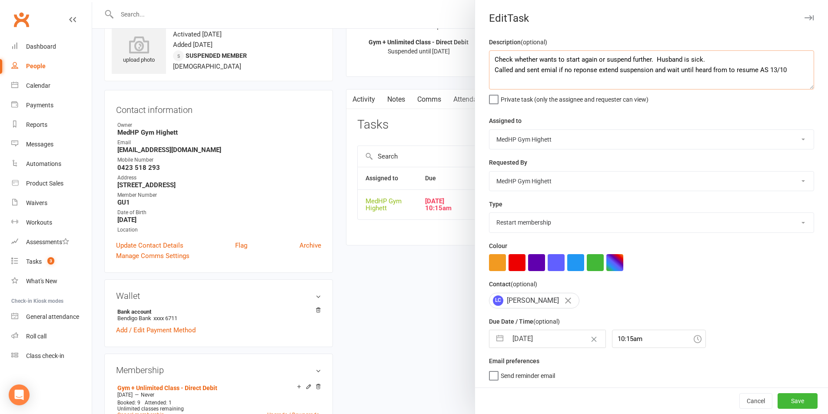
scroll to position [43, 0]
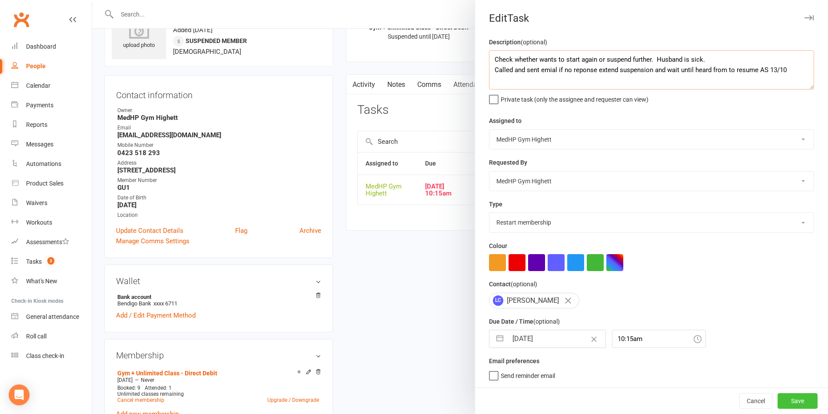
type textarea "Check whether wants to start again or suspend further. Husband is sick. Called …"
click at [797, 396] on button "Save" at bounding box center [798, 402] width 40 height 16
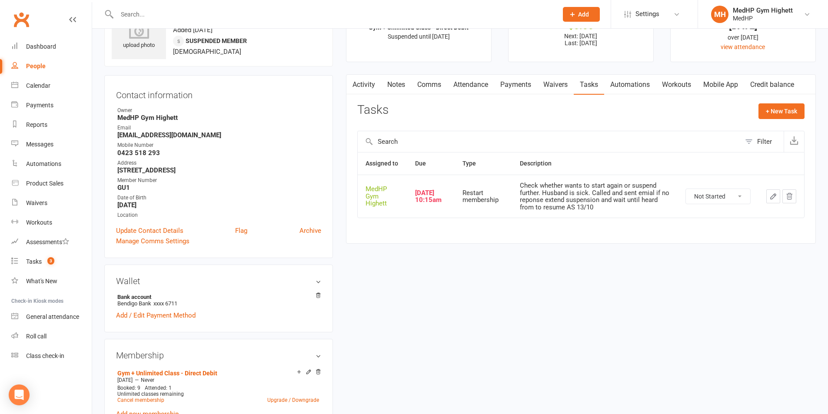
click at [775, 199] on icon "button" at bounding box center [774, 197] width 8 height 8
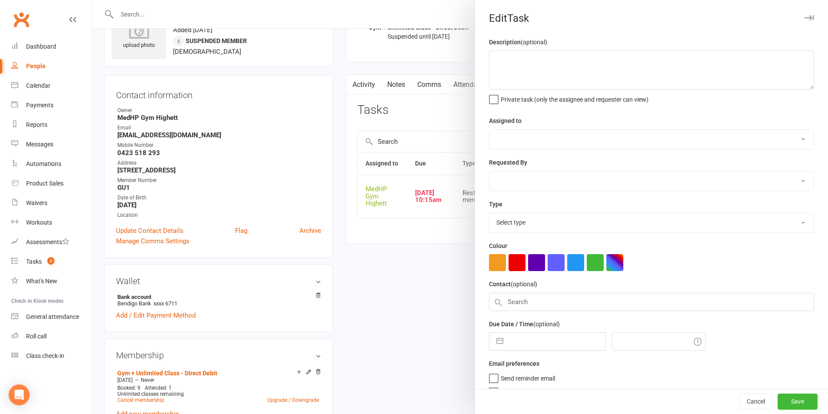
type textarea "Check whether wants to start again or suspend further. Husband is sick. Called …"
select select "46188"
type input "13 Oct 2025"
type input "10:15am"
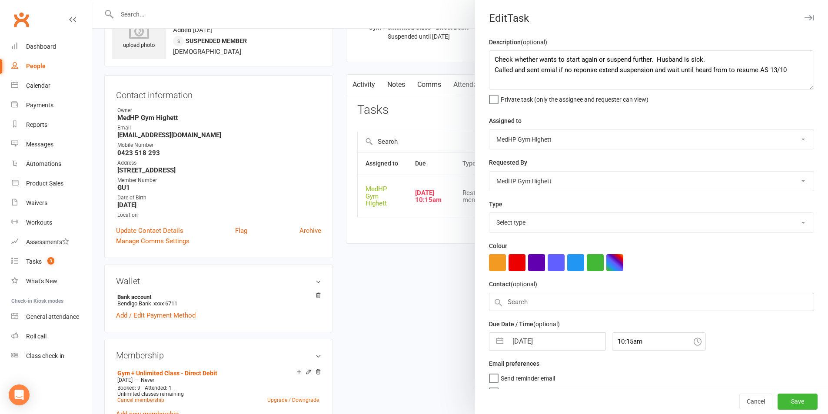
select select "23551"
click at [556, 347] on input "13 Oct 2025" at bounding box center [557, 338] width 98 height 17
select select "8"
select select "2025"
select select "9"
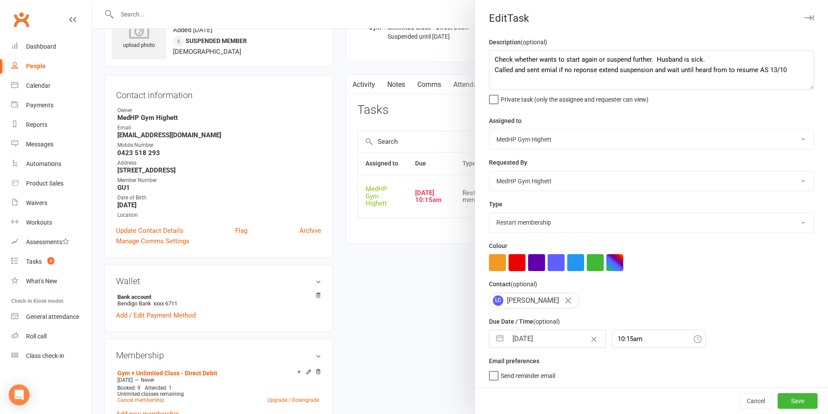
select select "2025"
select select "10"
select select "2025"
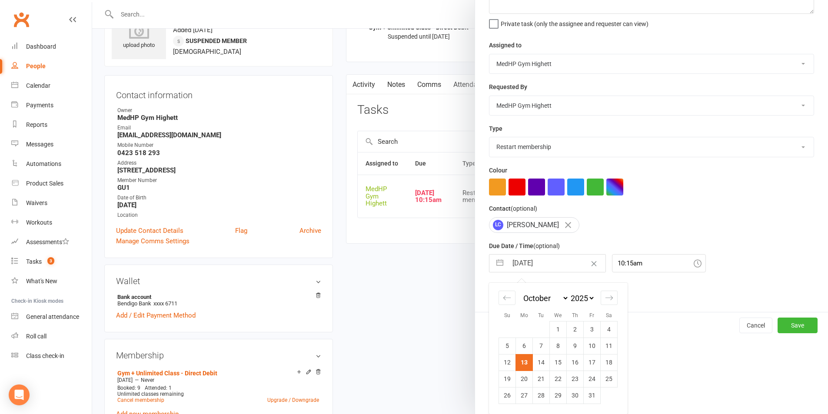
drag, startPoint x: 537, startPoint y: 363, endPoint x: 543, endPoint y: 363, distance: 6.1
click at [540, 363] on td "14" at bounding box center [541, 362] width 17 height 17
type input "14 Oct 2025"
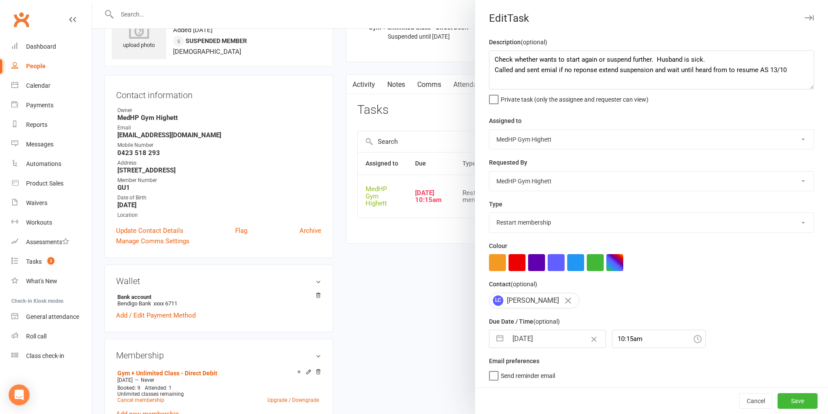
scroll to position [2, 0]
click at [794, 397] on button "Save" at bounding box center [798, 402] width 40 height 16
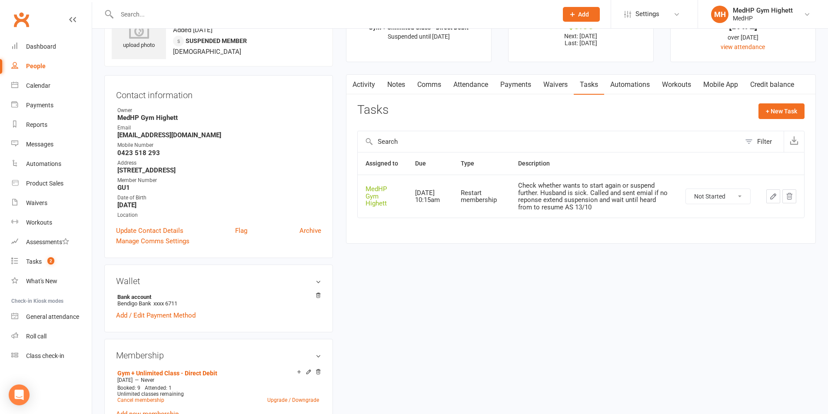
click at [301, 17] on input "text" at bounding box center [332, 14] width 437 height 12
paste input "[PERSON_NAME]"
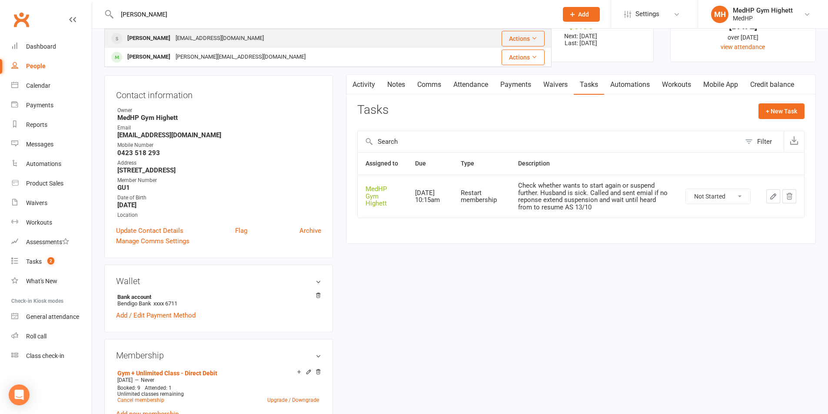
type input "[PERSON_NAME]"
click at [208, 37] on div "[EMAIL_ADDRESS][DOMAIN_NAME]" at bounding box center [219, 38] width 93 height 13
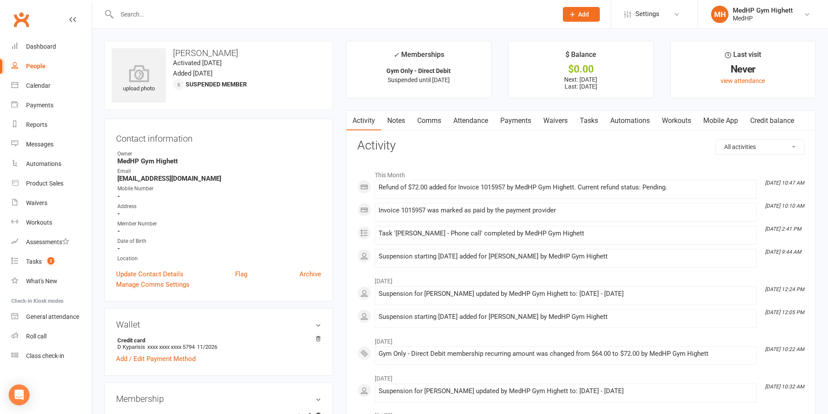
click at [516, 114] on link "Payments" at bounding box center [515, 121] width 43 height 20
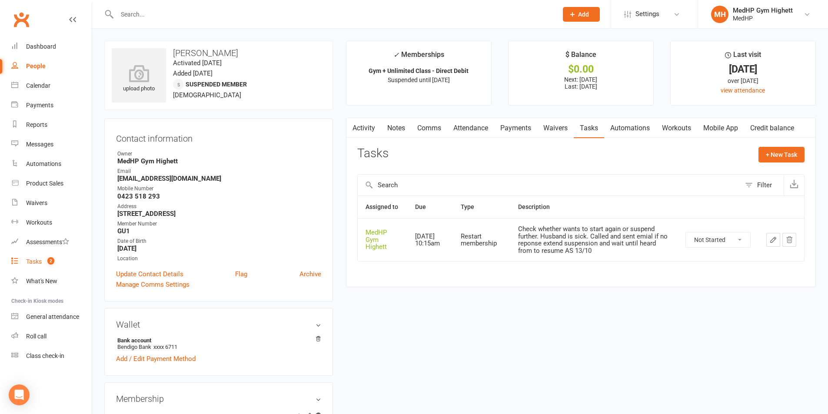
click at [71, 260] on link "Tasks 2" at bounding box center [51, 262] width 80 height 20
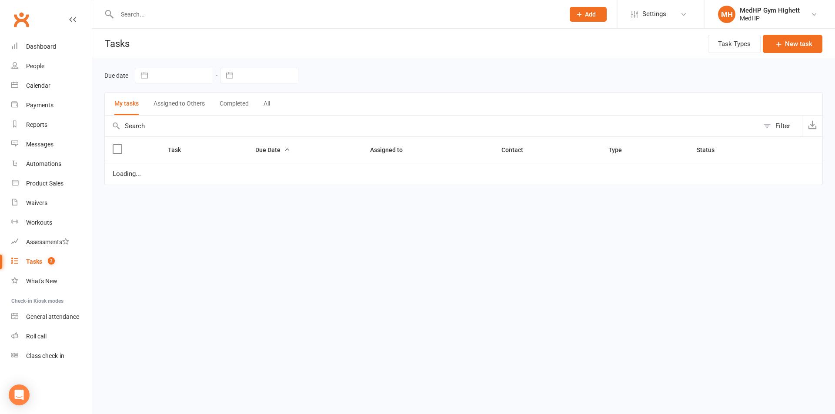
select select "started"
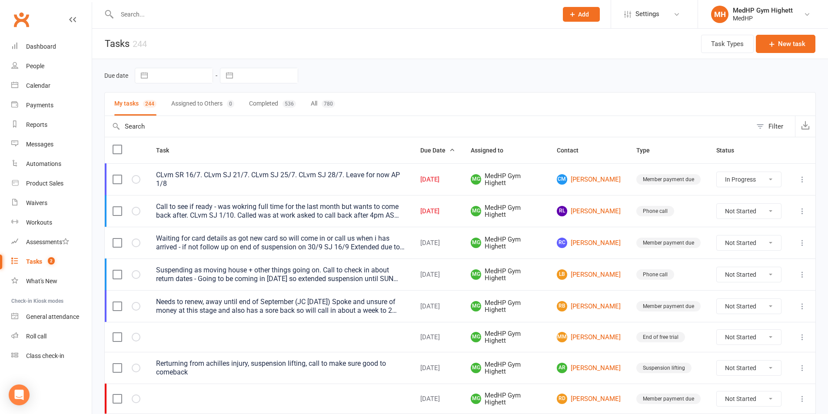
click at [421, 15] on input "text" at bounding box center [332, 14] width 437 height 12
type input "a"
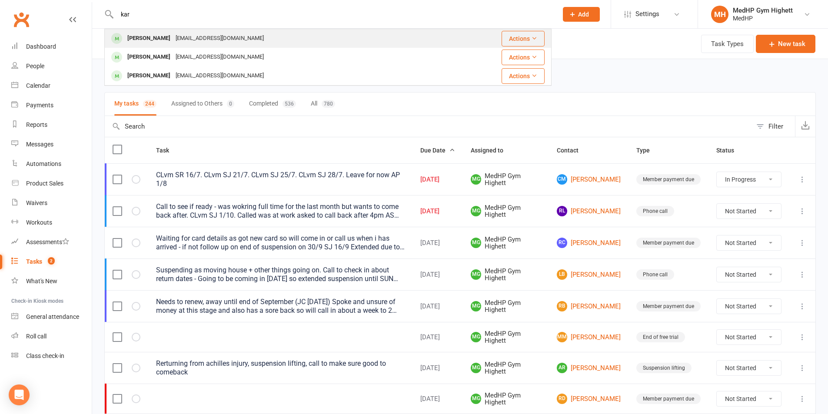
type input "kar"
click at [268, 38] on div "Karen Amon Karenamon@icloud.com" at bounding box center [276, 39] width 342 height 18
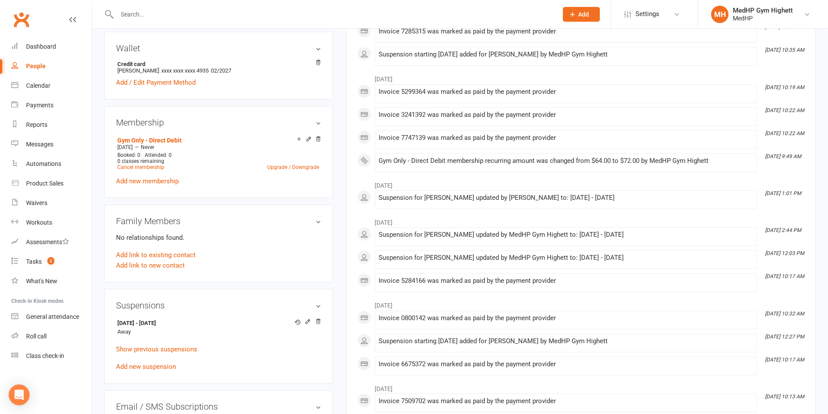
scroll to position [304, 0]
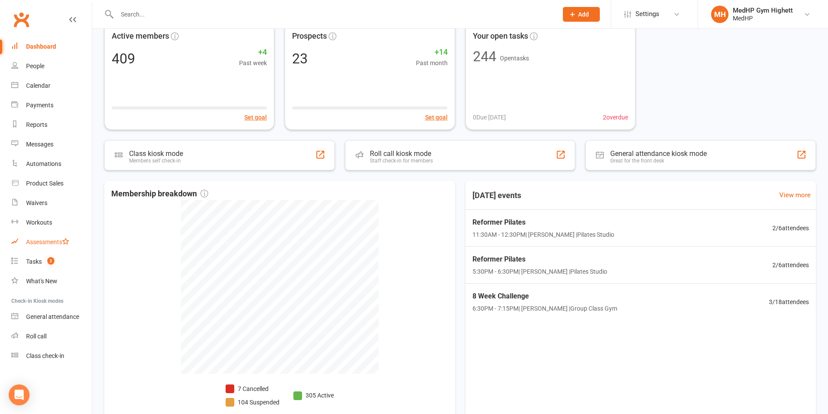
scroll to position [87, 0]
click at [53, 256] on link "Tasks 2" at bounding box center [51, 262] width 80 height 20
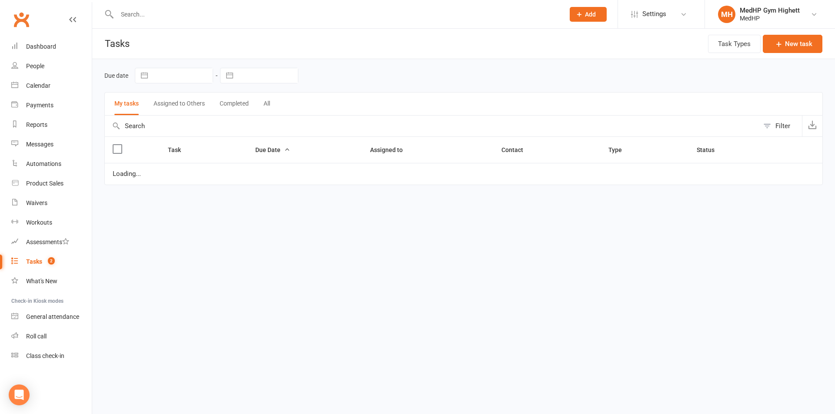
select select "started"
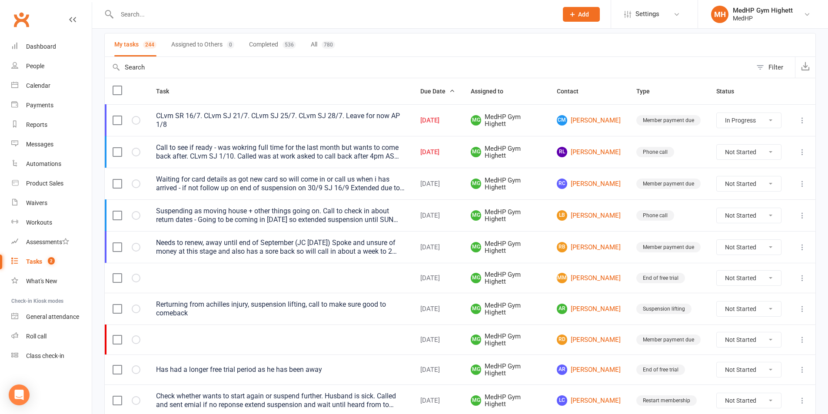
scroll to position [87, 0]
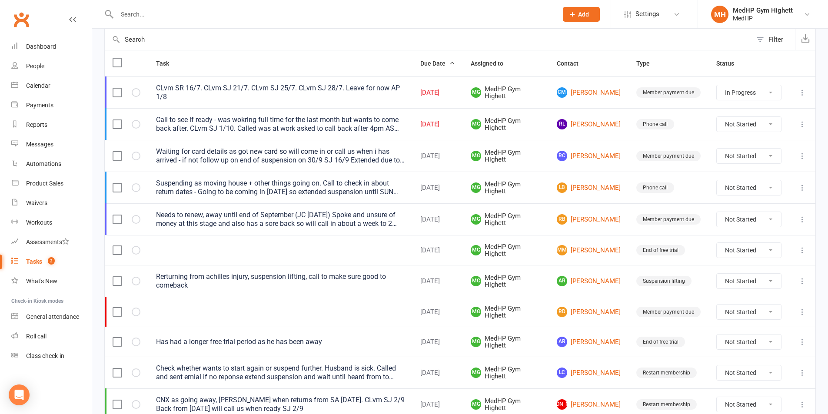
click at [360, 118] on div "Call to see if ready - was wokring full time for the last month but wants to co…" at bounding box center [280, 124] width 249 height 17
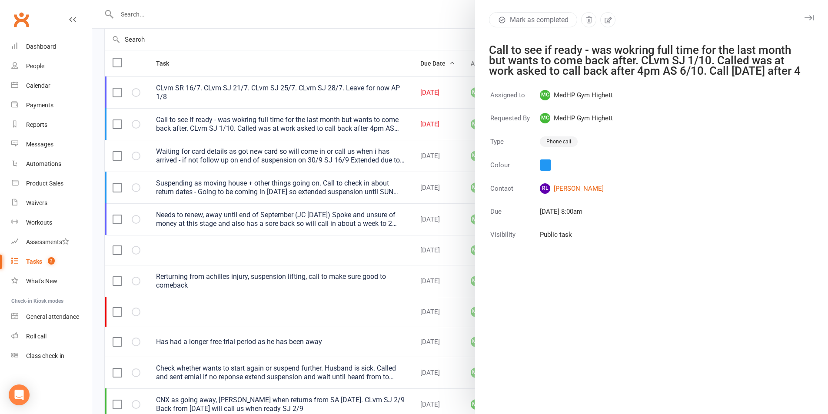
click at [347, 138] on div at bounding box center [460, 207] width 736 height 414
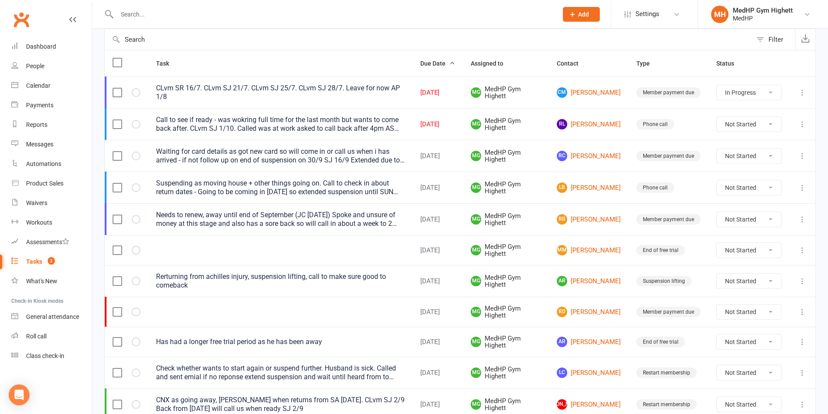
click at [189, 17] on input "text" at bounding box center [332, 14] width 437 height 12
paste input "[PERSON_NAME]"
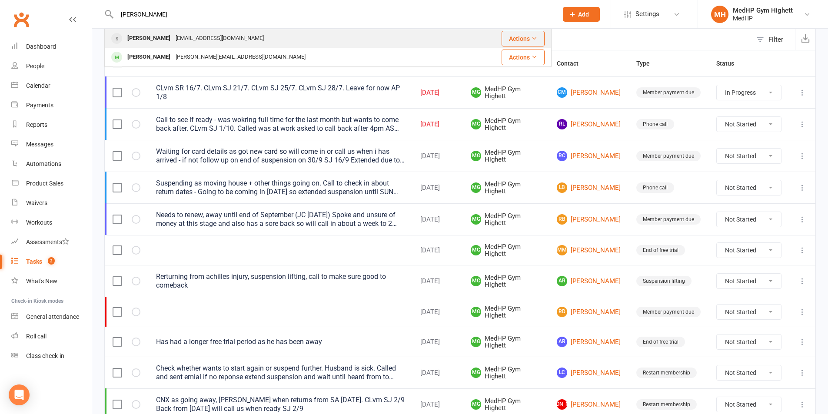
type input "[PERSON_NAME]"
click at [146, 35] on div "[PERSON_NAME]" at bounding box center [149, 38] width 48 height 13
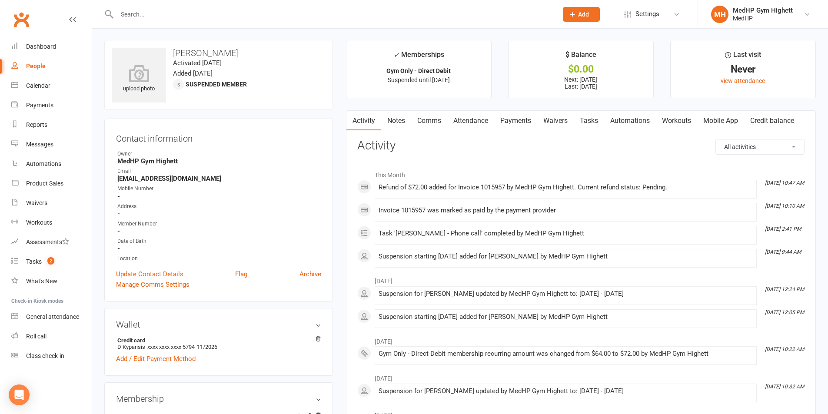
click at [529, 119] on link "Payments" at bounding box center [515, 121] width 43 height 20
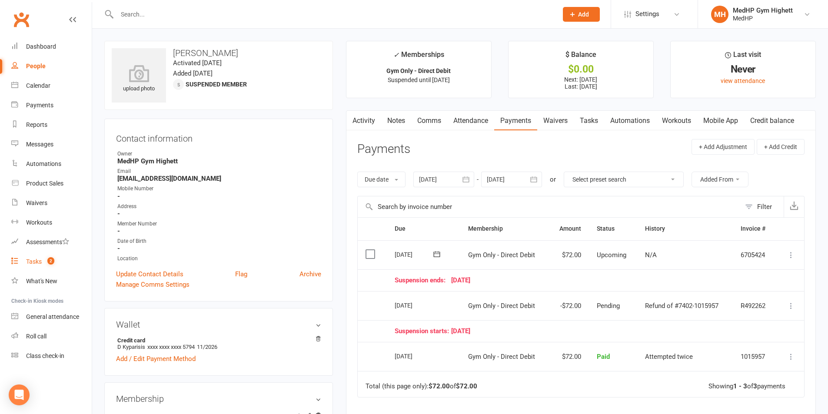
click at [25, 257] on link "Tasks 2" at bounding box center [51, 262] width 80 height 20
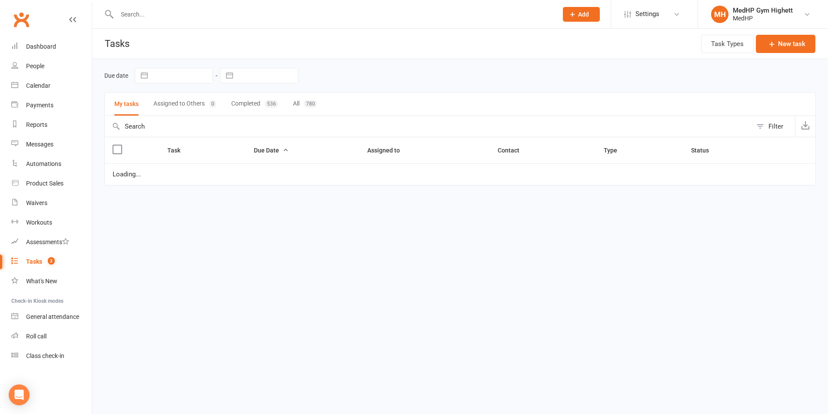
select select "started"
